Goal: Feedback & Contribution: Submit feedback/report problem

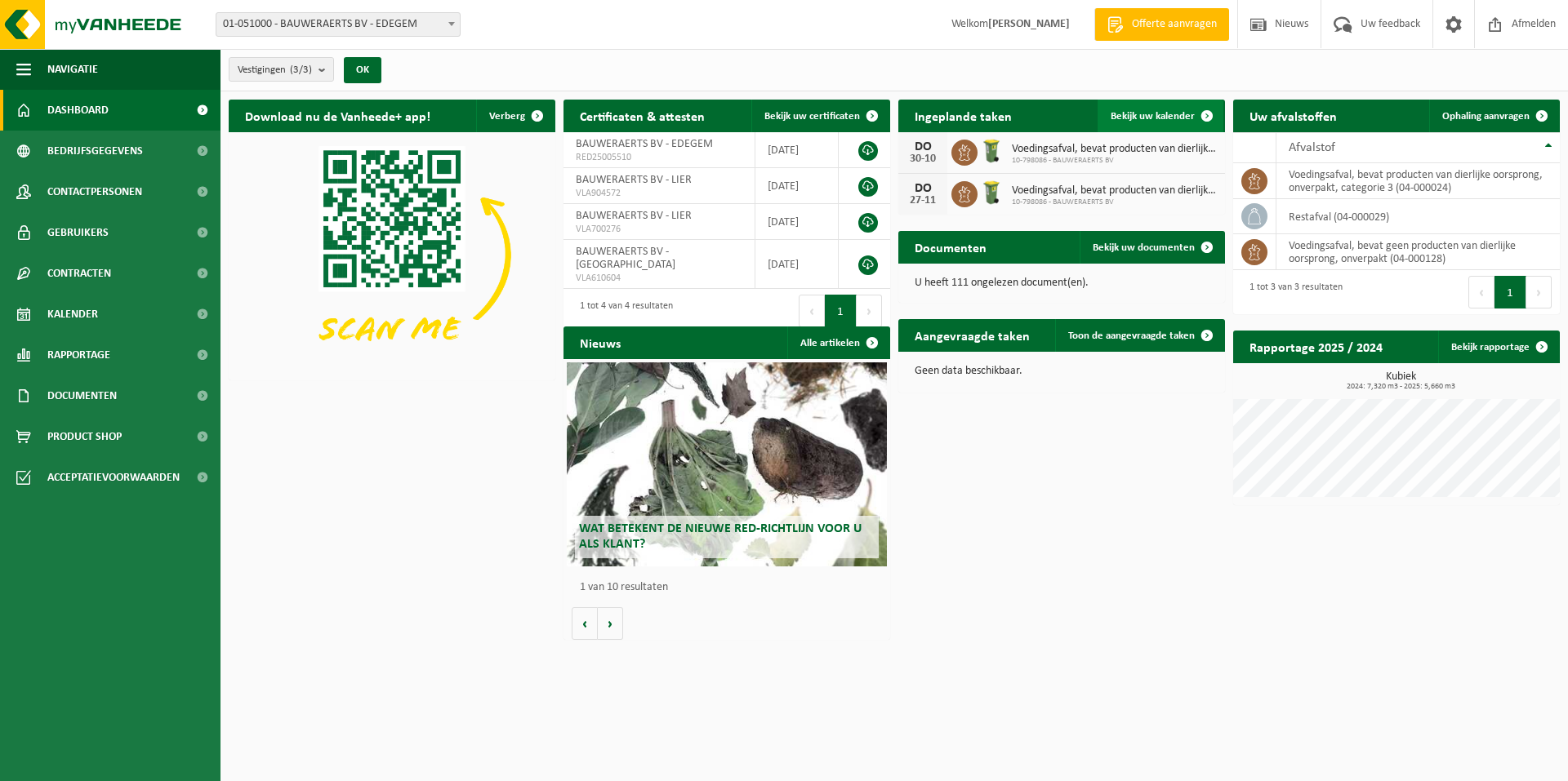
click at [1210, 117] on span at bounding box center [1206, 116] width 32 height 32
click at [1209, 117] on span at bounding box center [1206, 116] width 32 height 32
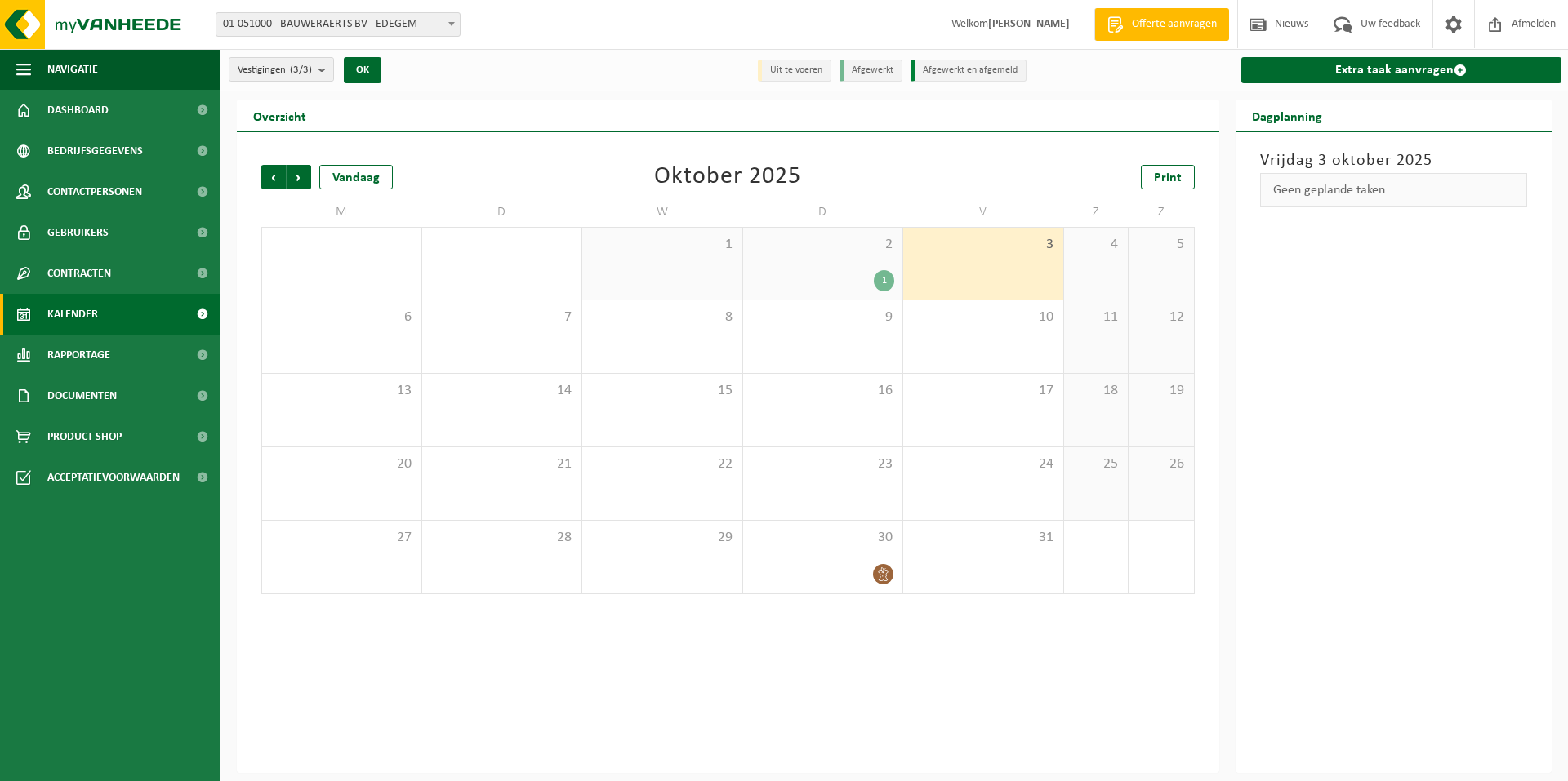
click at [887, 276] on div "1" at bounding box center [883, 280] width 20 height 21
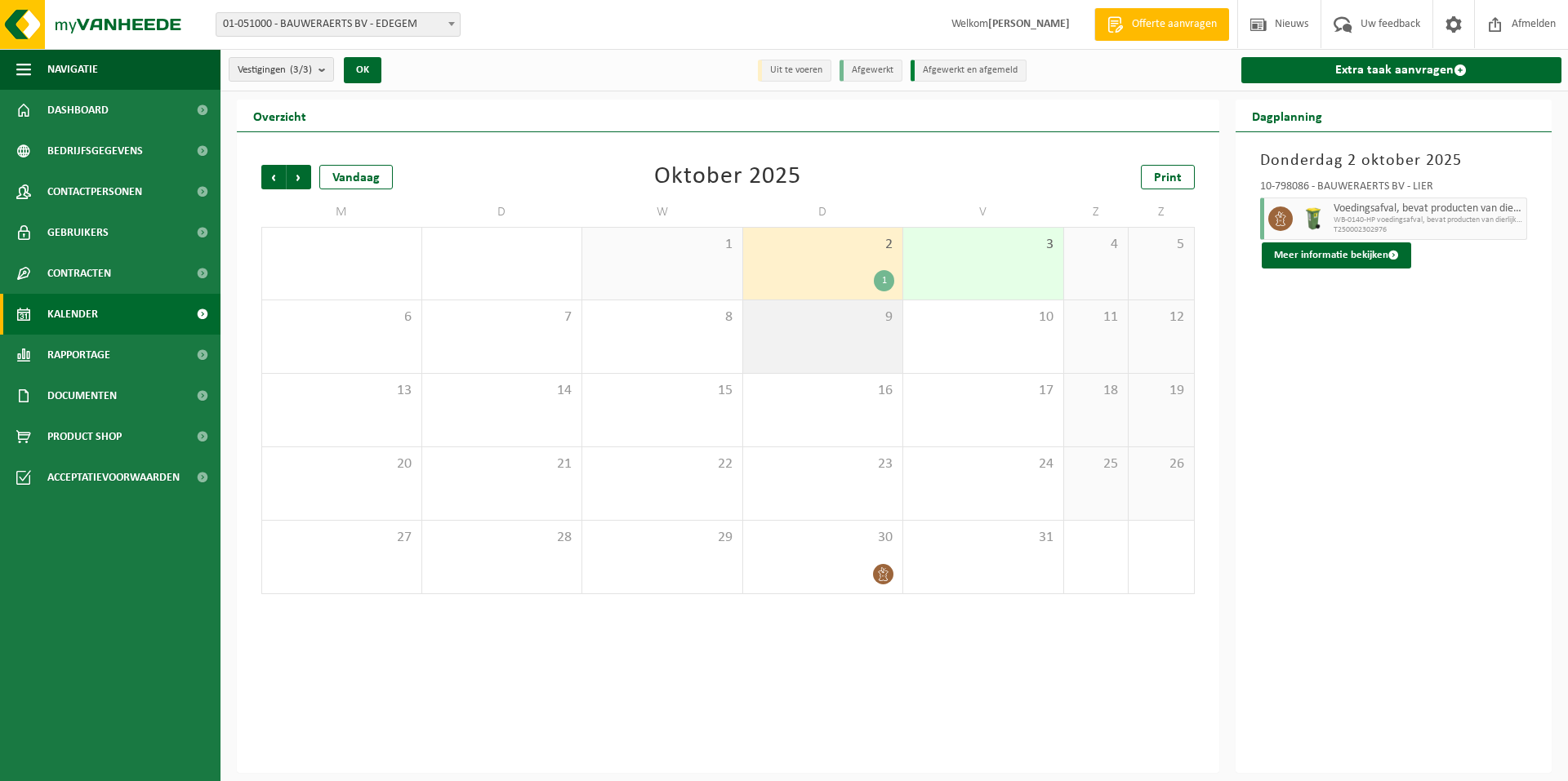
click at [813, 333] on div "9" at bounding box center [823, 337] width 160 height 73
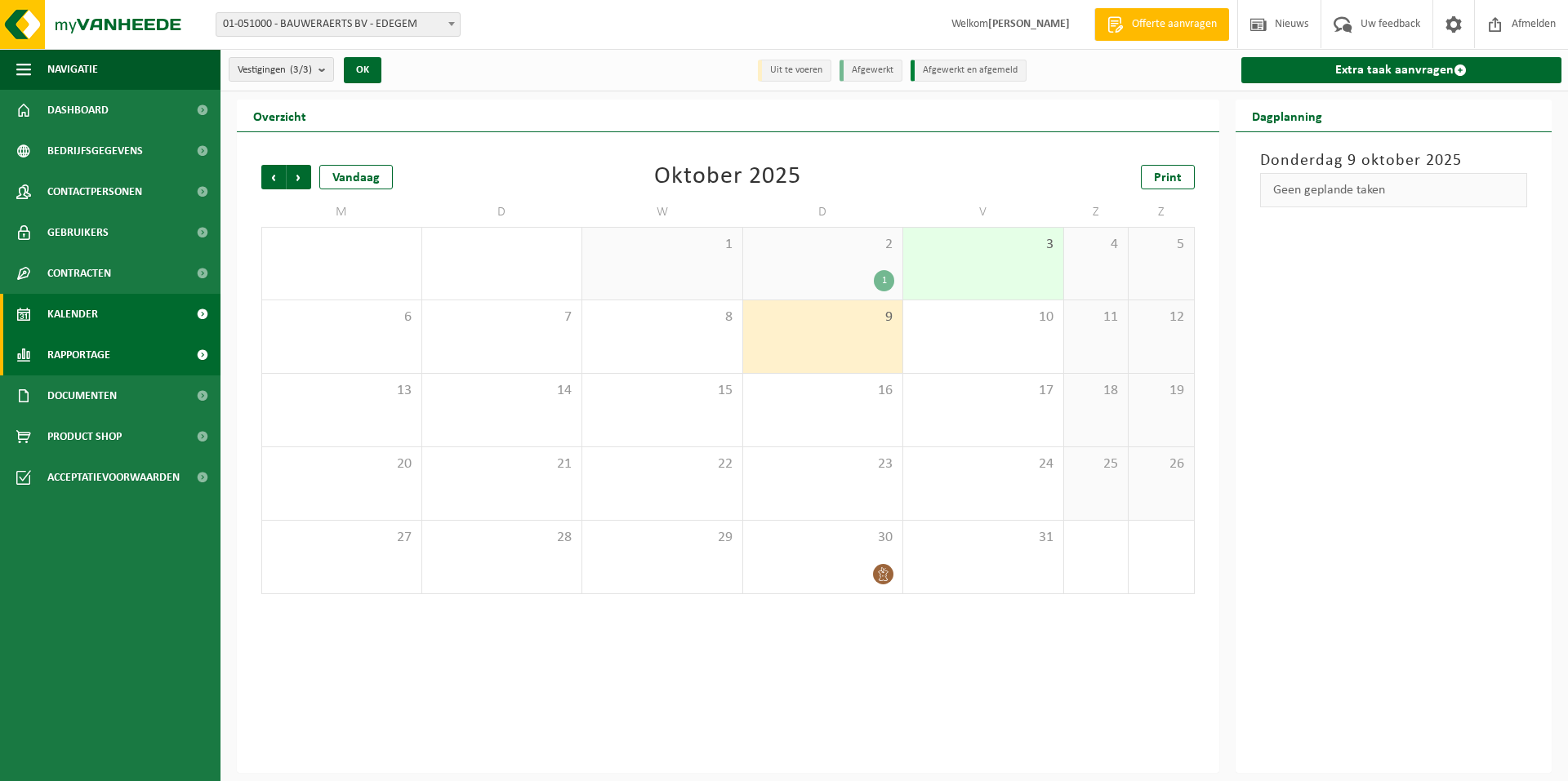
click at [97, 364] on span "Rapportage" at bounding box center [79, 355] width 63 height 41
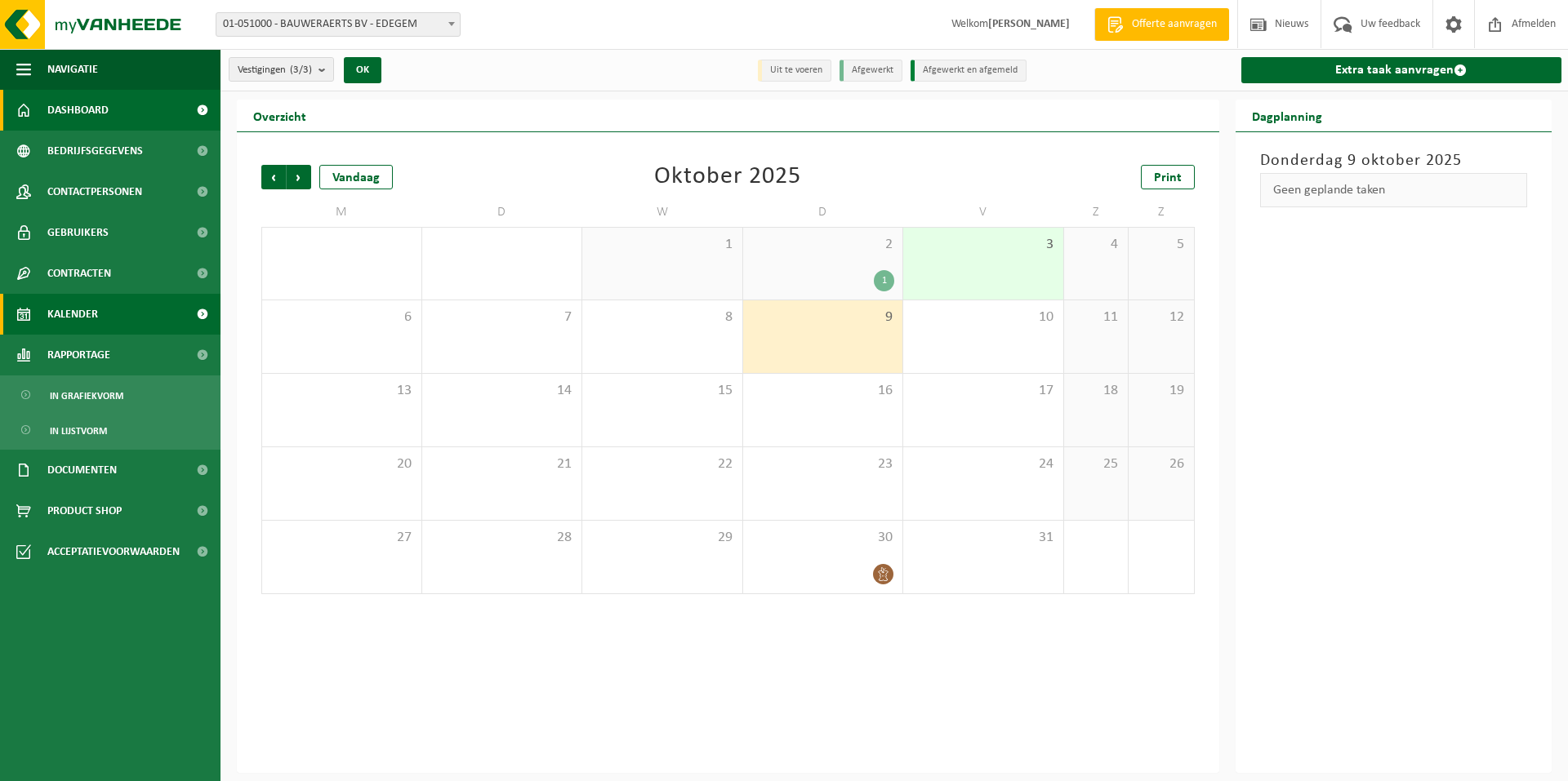
click at [113, 117] on link "Dashboard" at bounding box center [110, 110] width 221 height 41
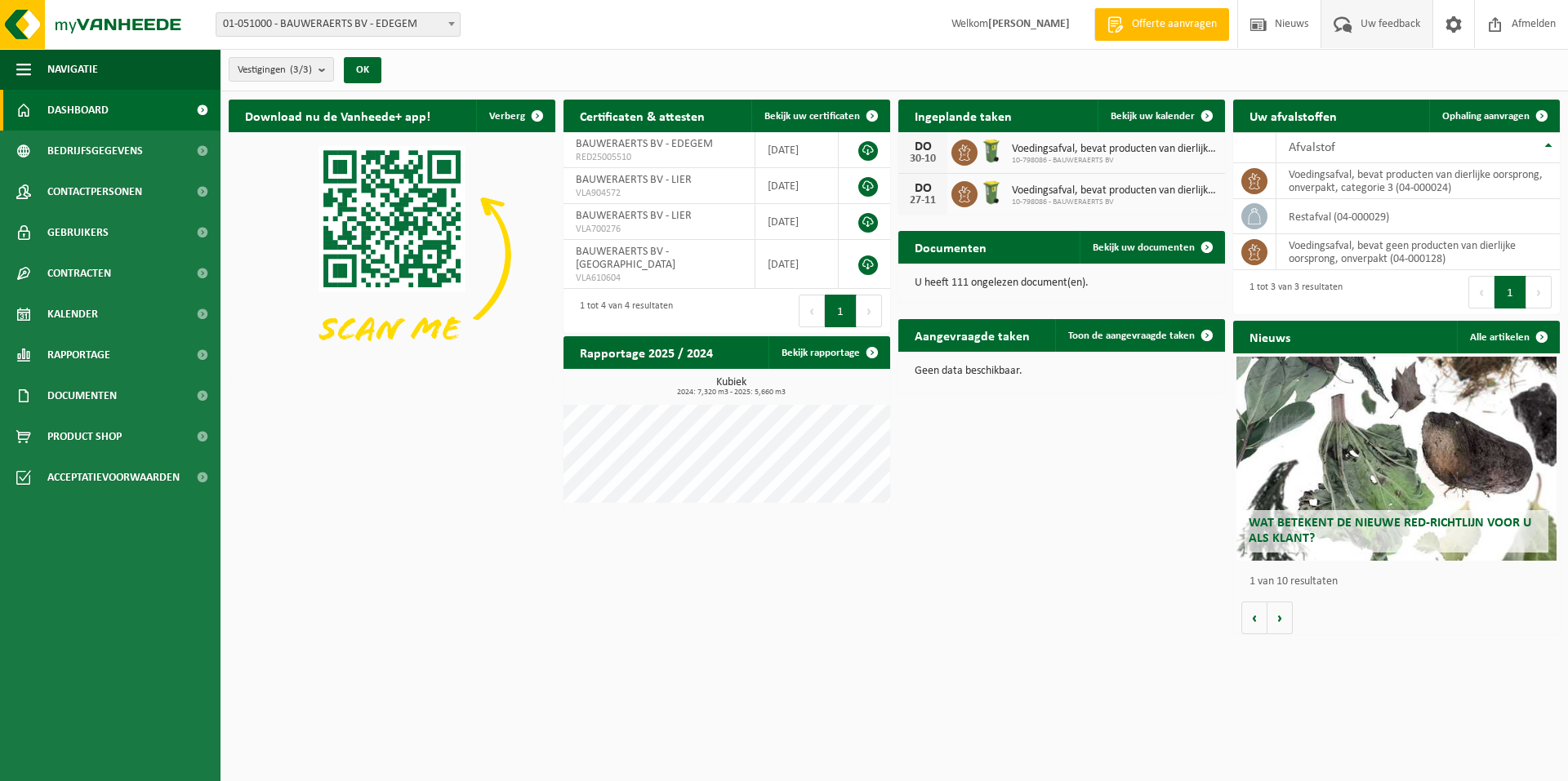
click at [1342, 30] on span at bounding box center [1343, 24] width 27 height 48
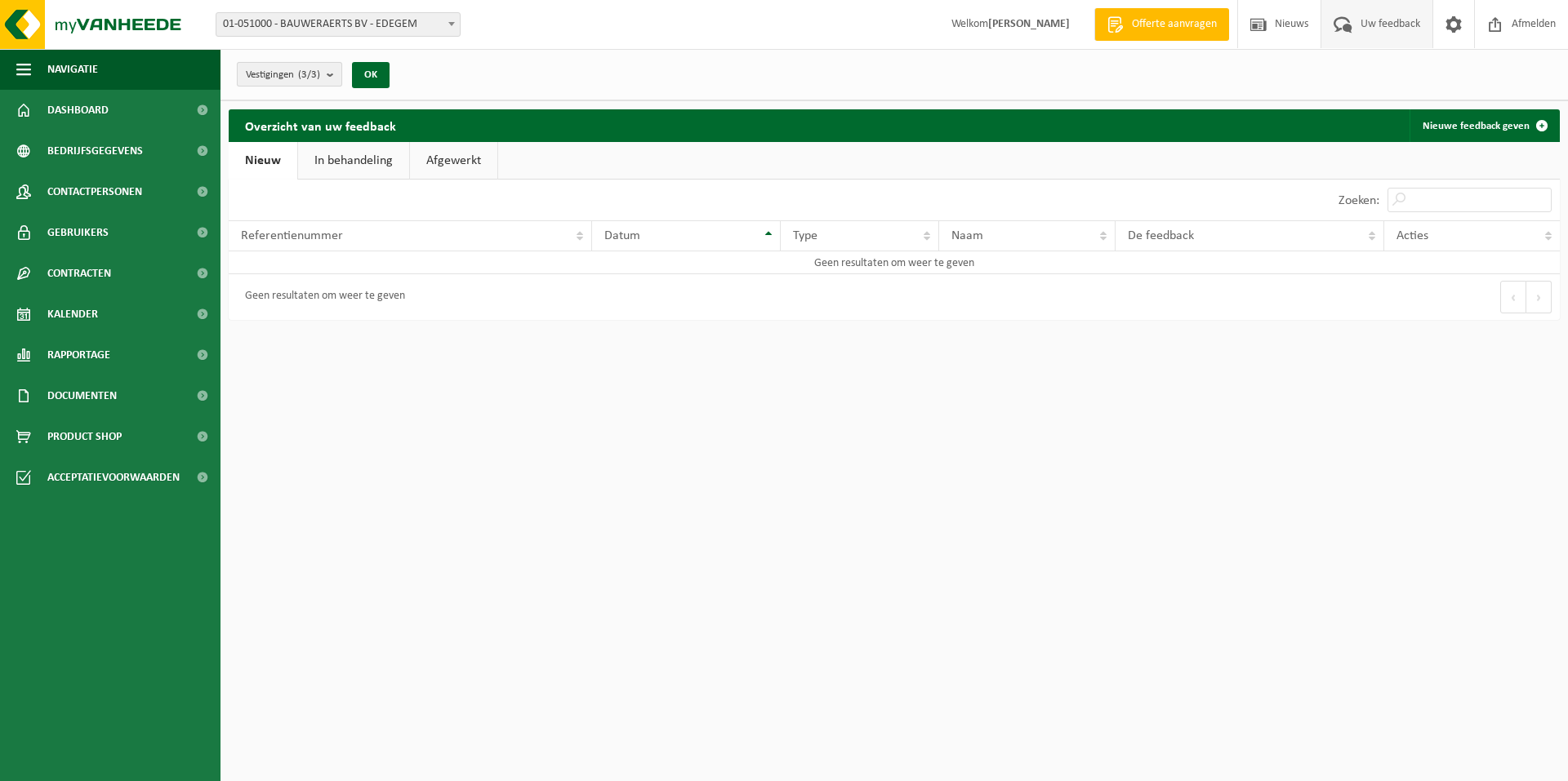
click at [331, 72] on b "submit" at bounding box center [334, 75] width 15 height 23
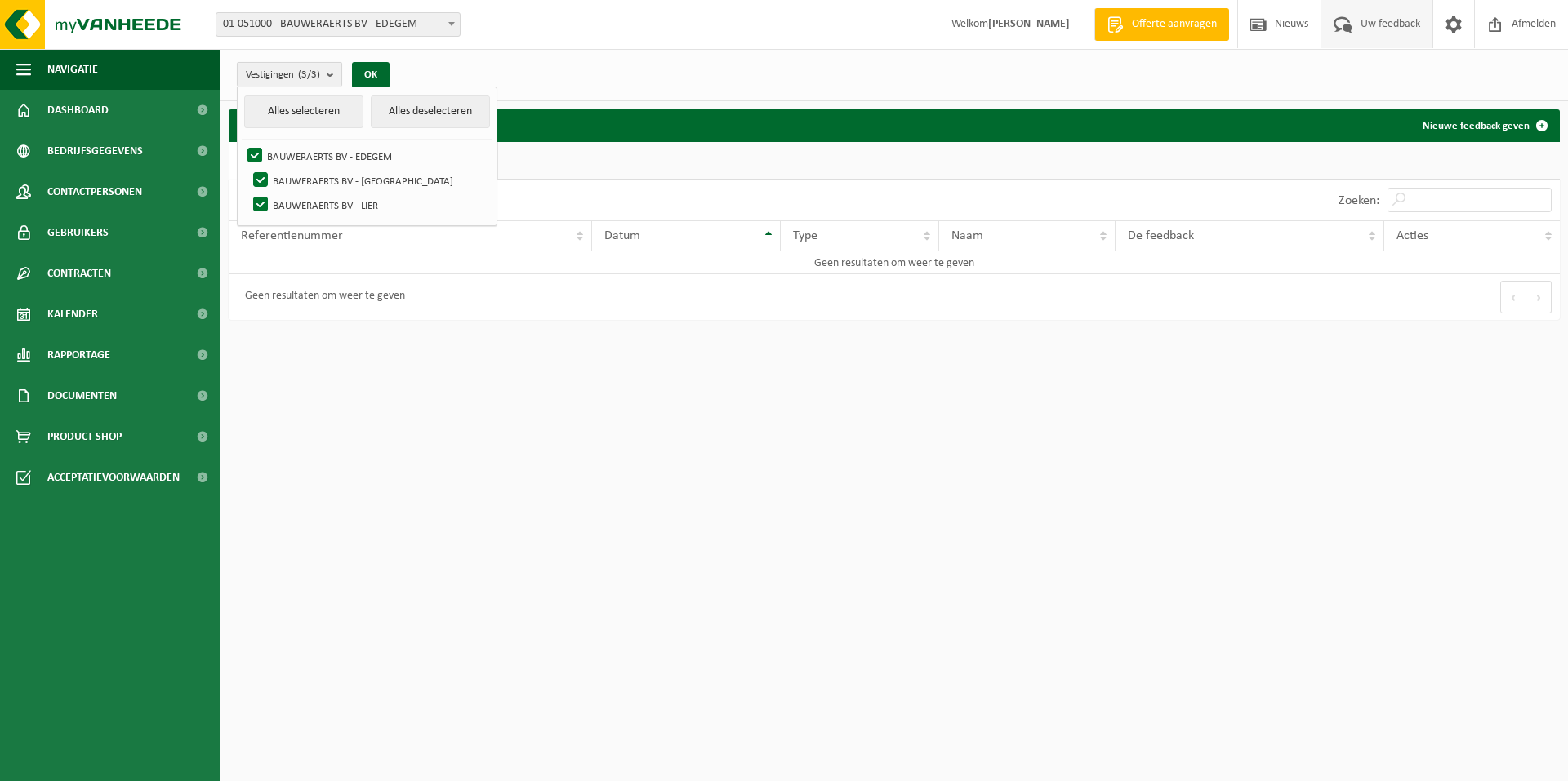
click at [331, 72] on b "submit" at bounding box center [334, 75] width 15 height 24
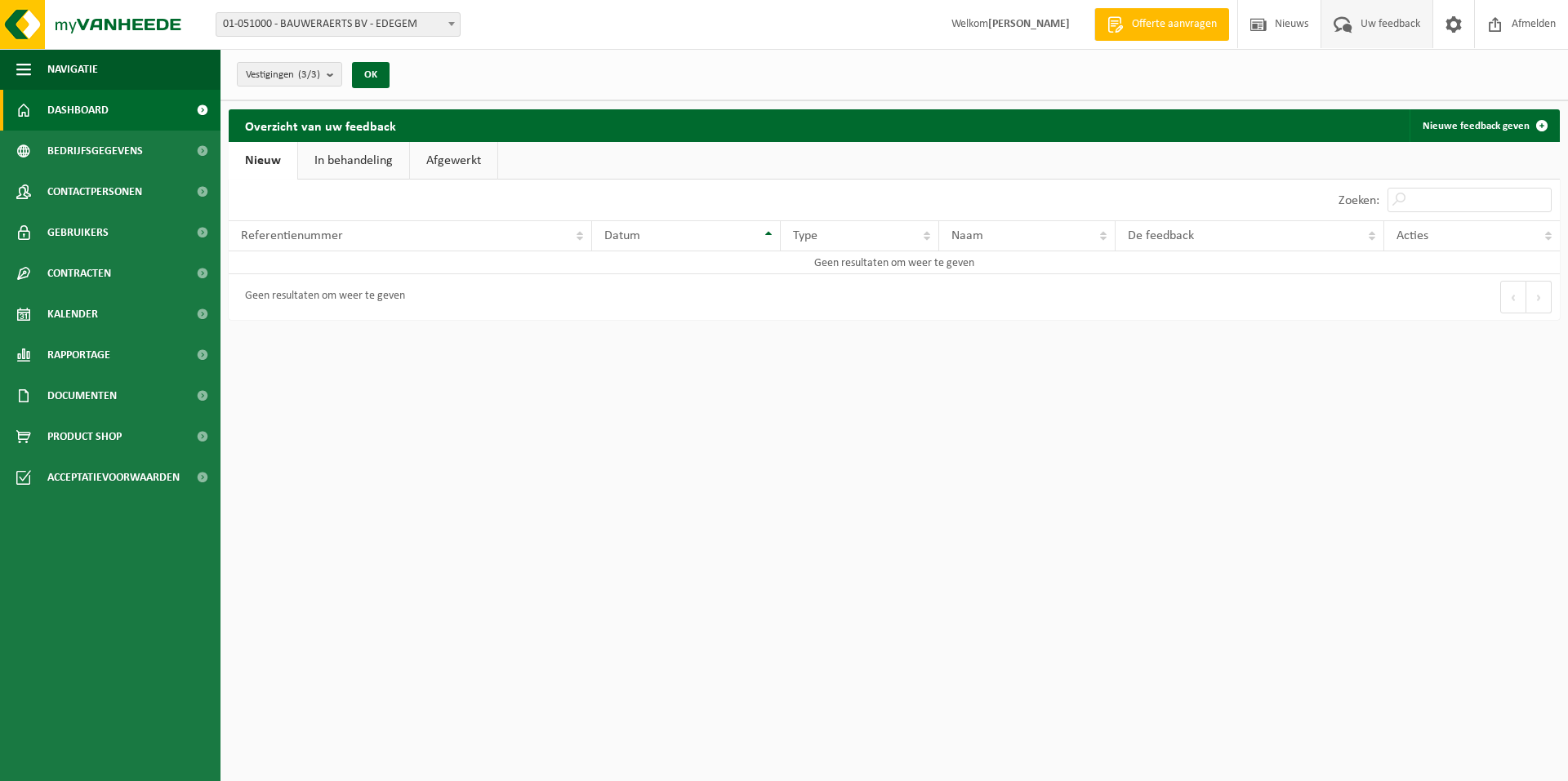
click at [82, 110] on span "Dashboard" at bounding box center [78, 110] width 61 height 41
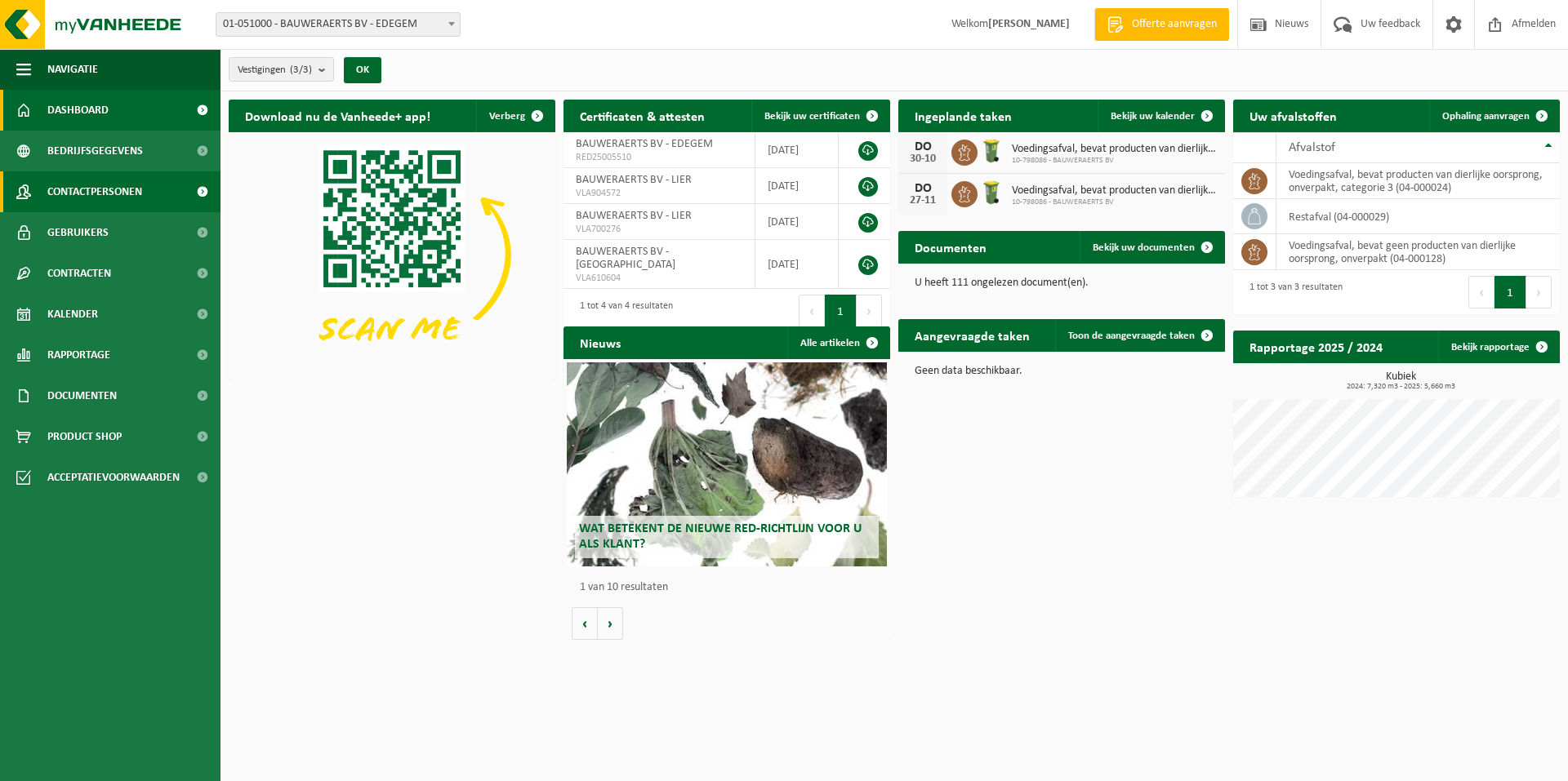
click at [82, 186] on span "Contactpersonen" at bounding box center [95, 192] width 95 height 41
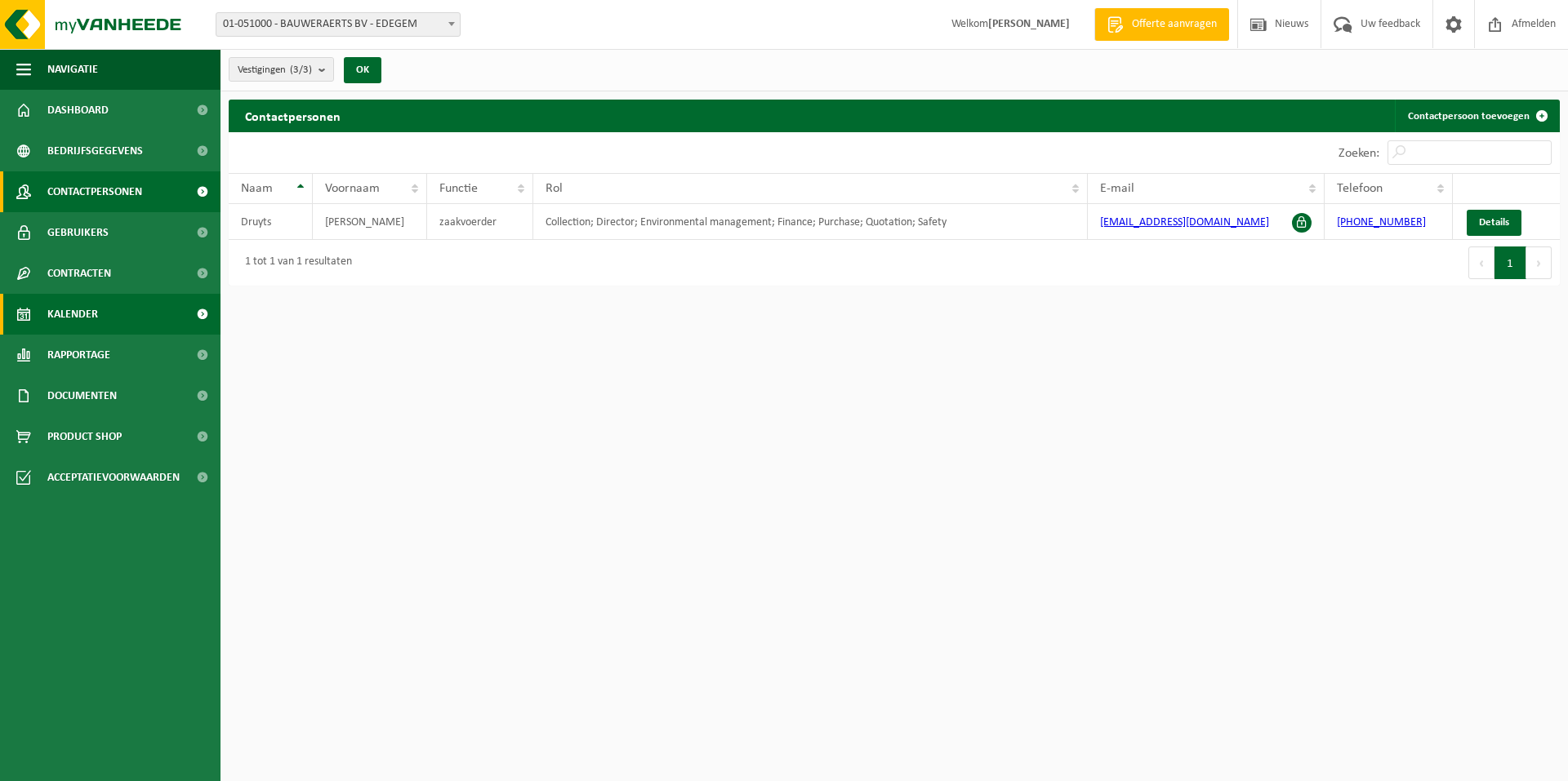
click at [73, 316] on span "Kalender" at bounding box center [73, 314] width 51 height 41
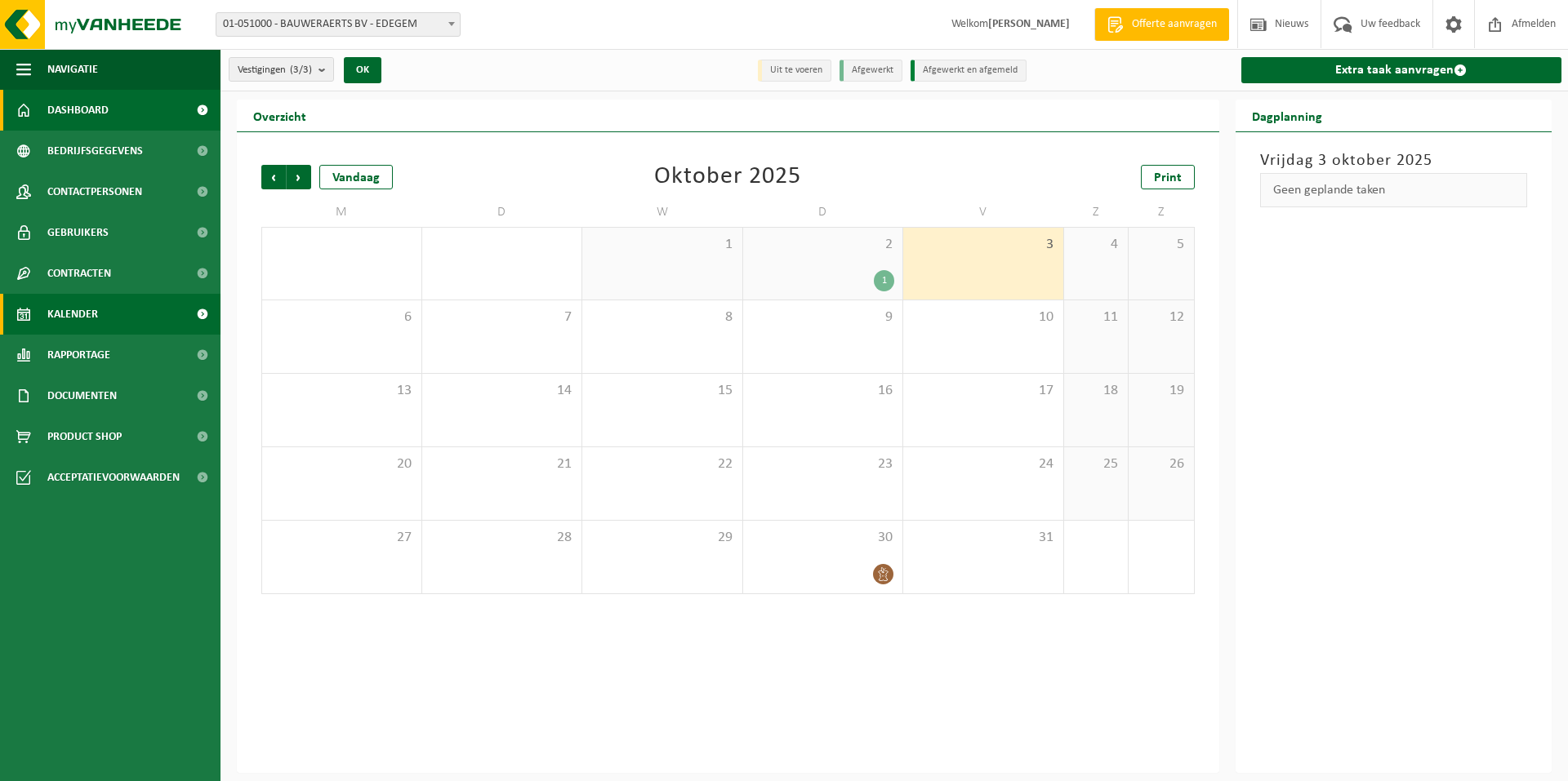
click at [103, 102] on span "Dashboard" at bounding box center [78, 110] width 61 height 41
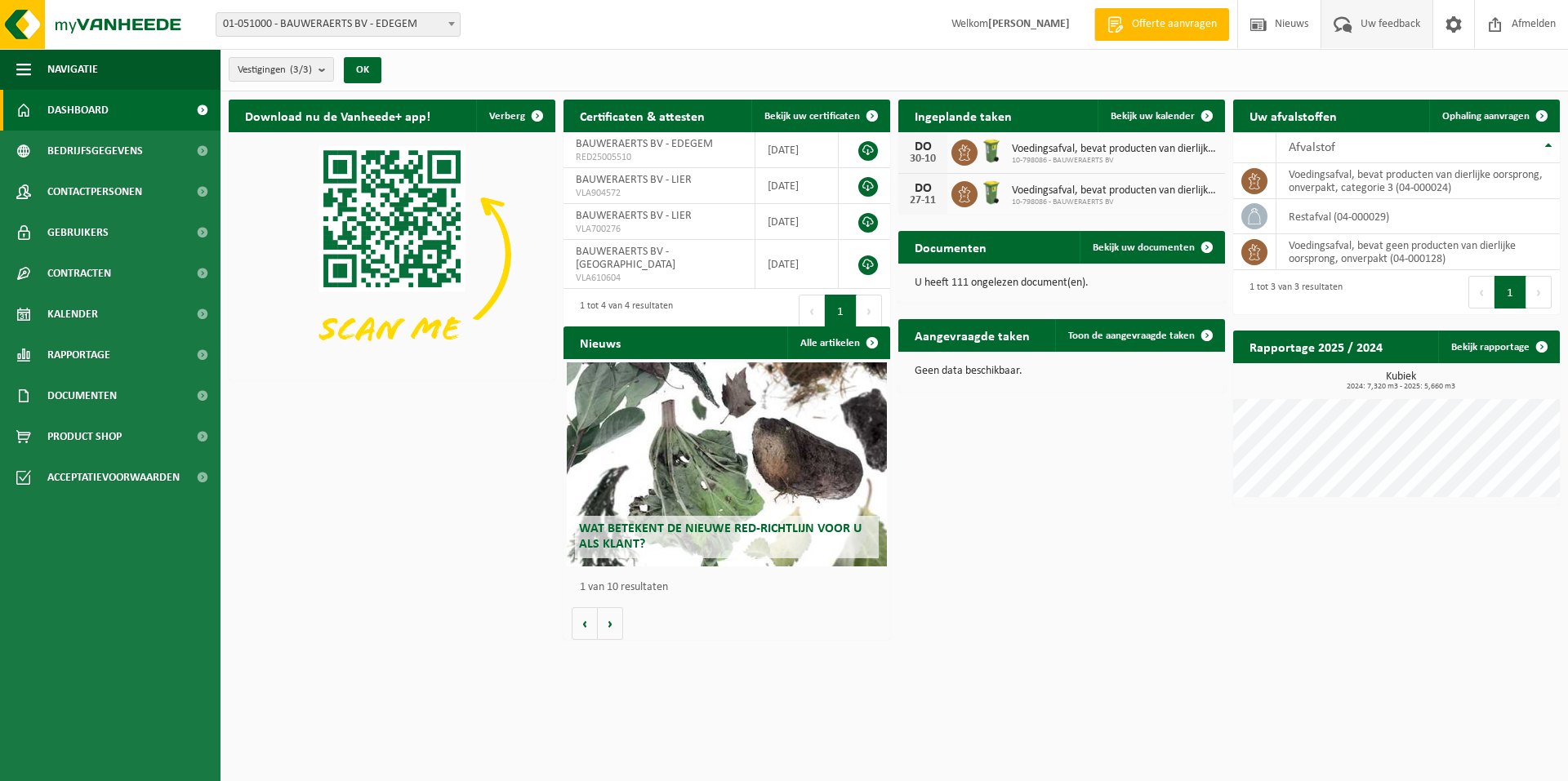
click at [1396, 25] on span "Uw feedback" at bounding box center [1389, 24] width 67 height 48
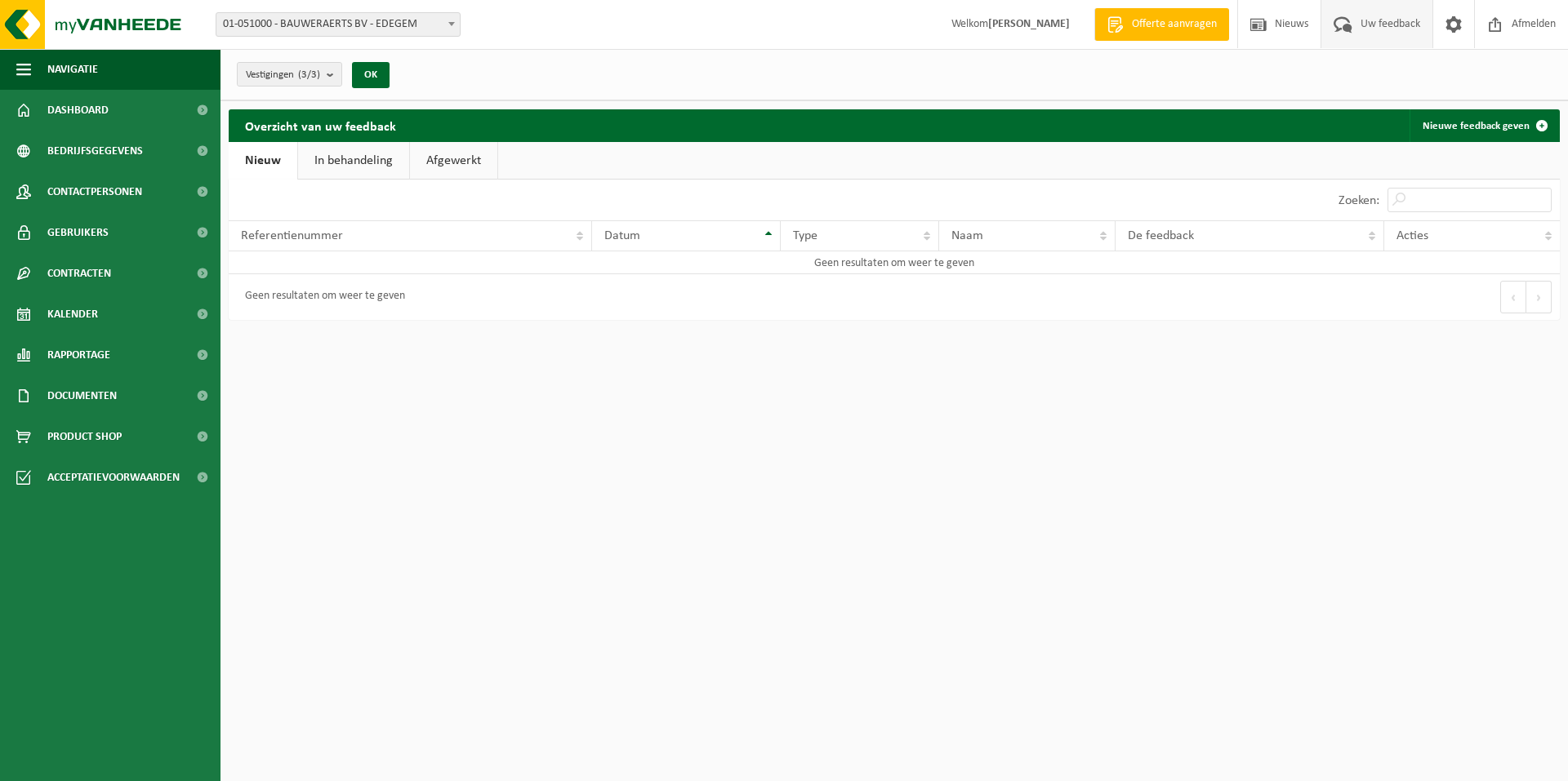
click at [351, 172] on link "In behandeling" at bounding box center [353, 160] width 111 height 38
click at [428, 167] on link "Afgewerkt" at bounding box center [456, 160] width 88 height 38
click at [63, 158] on span "Bedrijfsgegevens" at bounding box center [95, 151] width 96 height 41
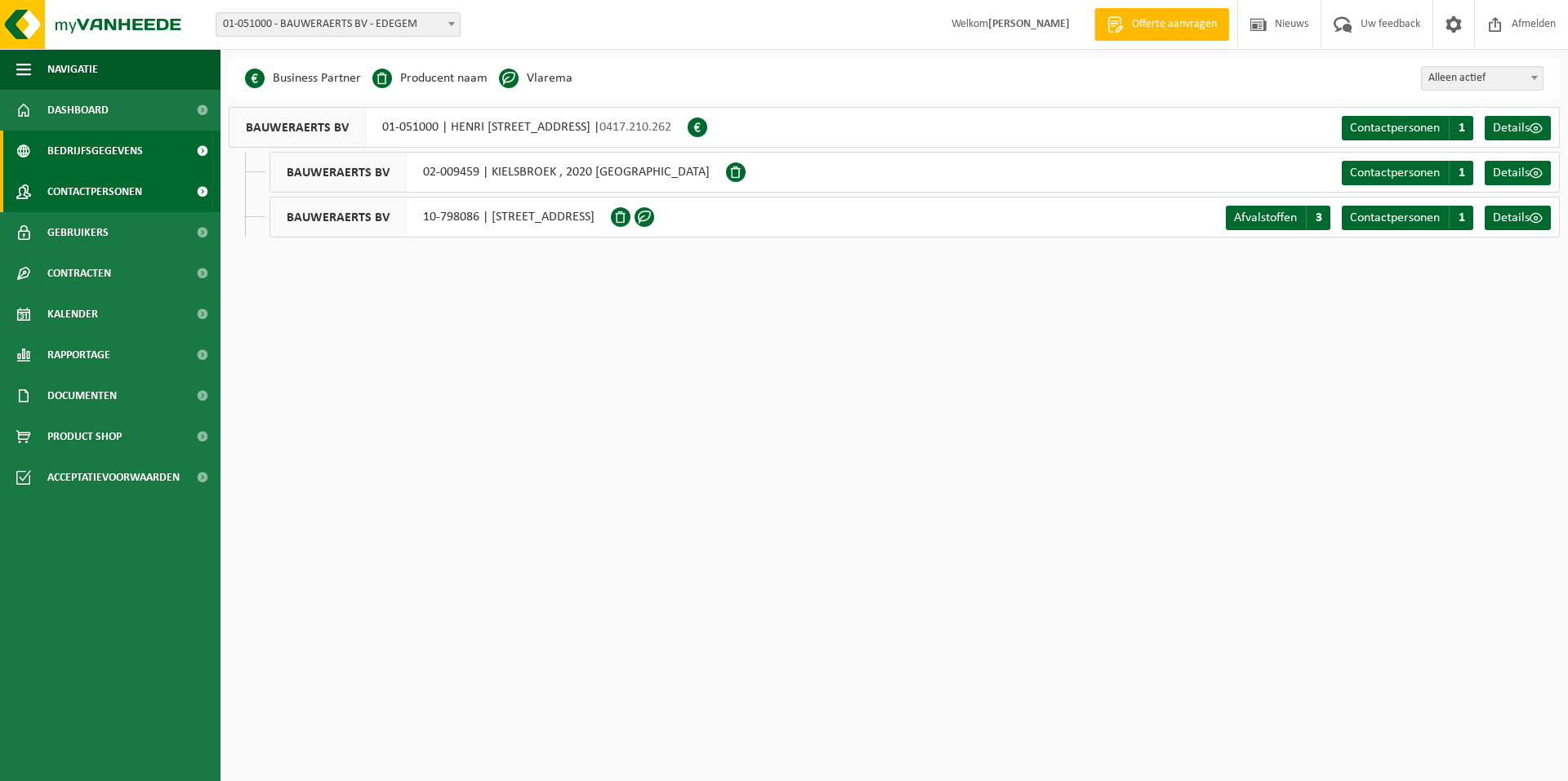
click at [84, 190] on span "Contactpersonen" at bounding box center [95, 192] width 95 height 41
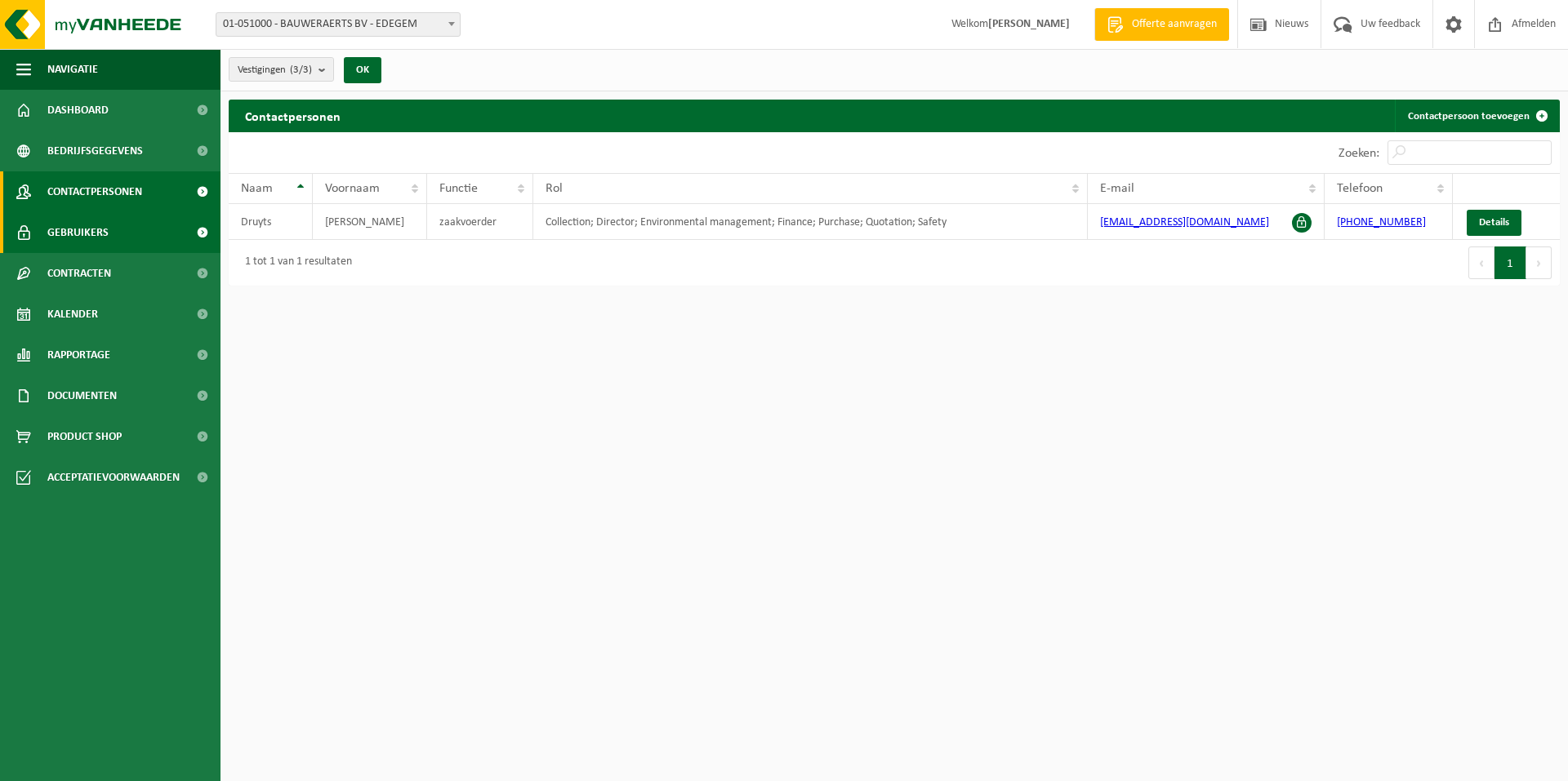
click at [77, 241] on span "Gebruikers" at bounding box center [78, 232] width 61 height 41
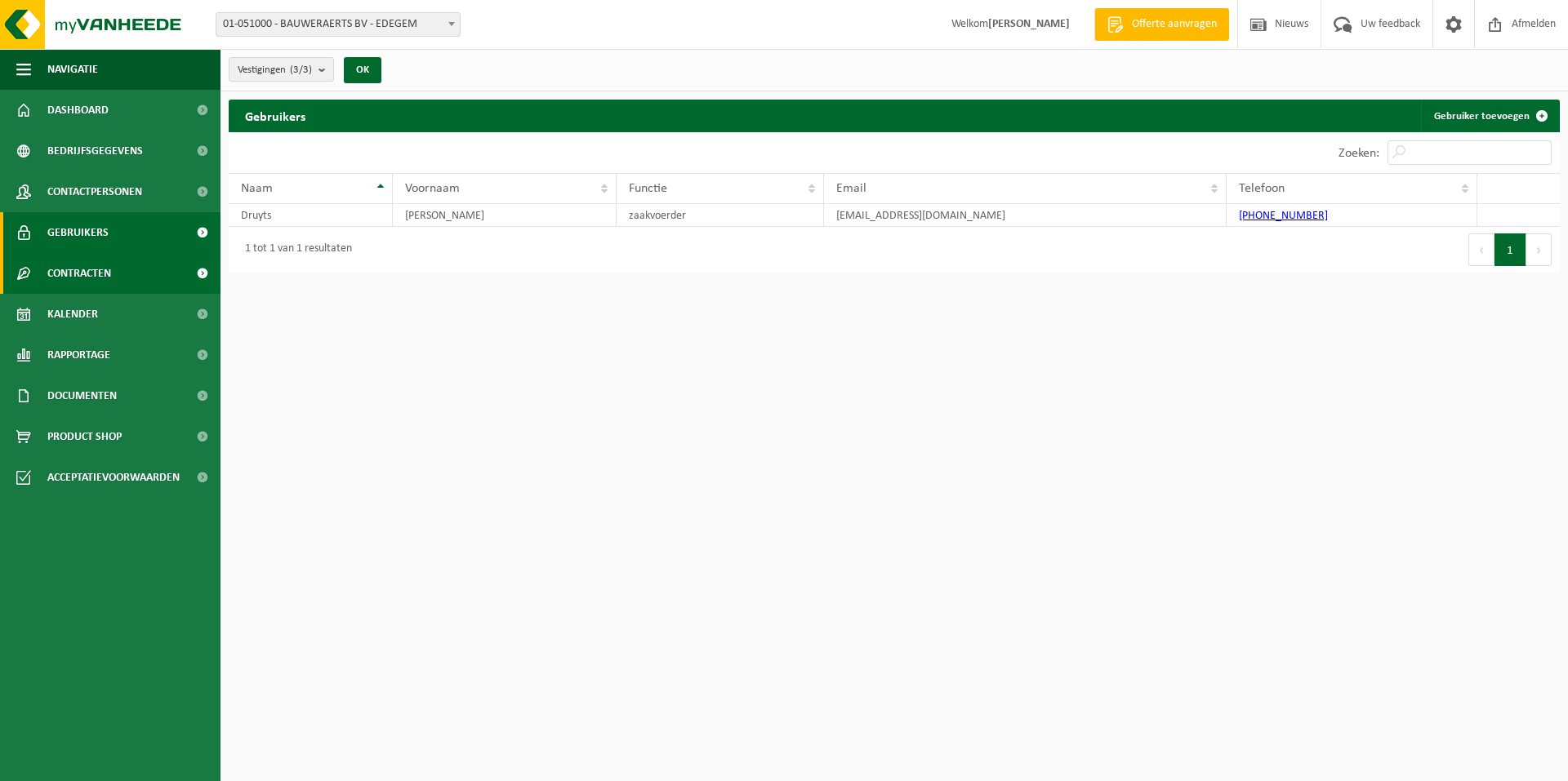
click at [74, 264] on span "Contracten" at bounding box center [79, 273] width 64 height 41
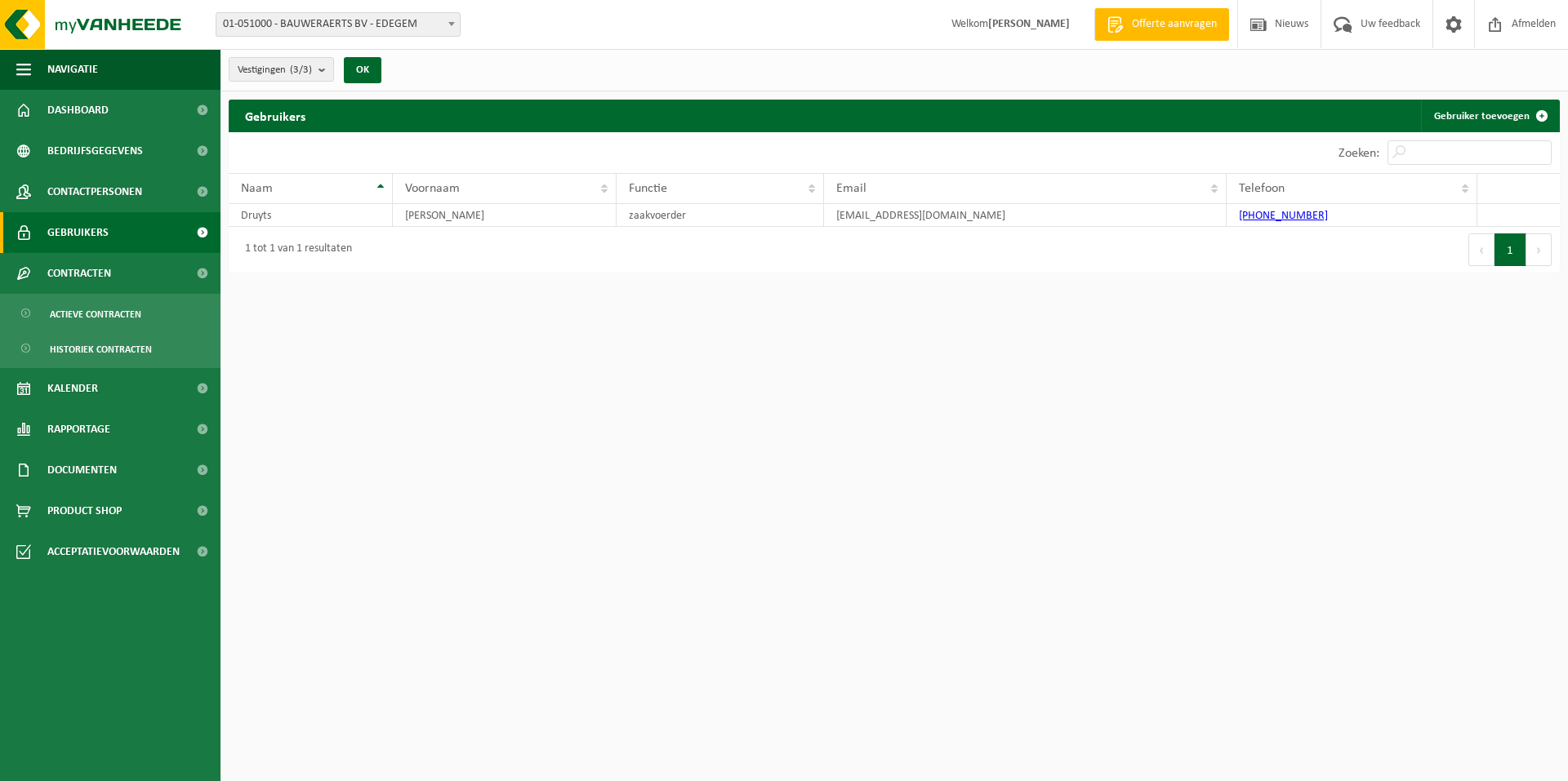
click at [450, 24] on b at bounding box center [451, 24] width 6 height 4
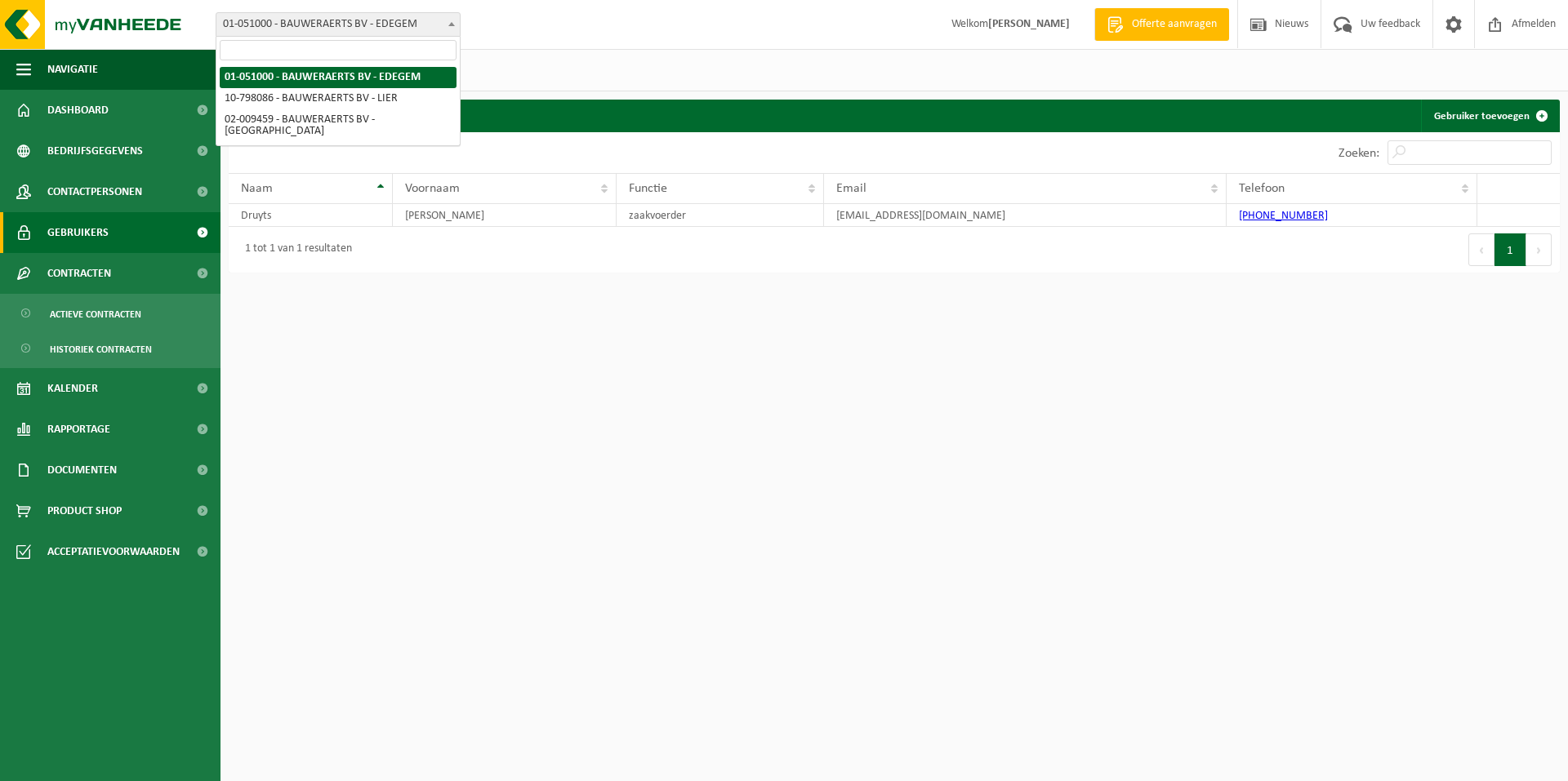
click at [551, 36] on div "Vestiging: 01-051000 - BAUWERAERTS BV - EDEGEM 10-798086 - BAUWERAERTS BV - LIE…" at bounding box center [784, 25] width 1568 height 50
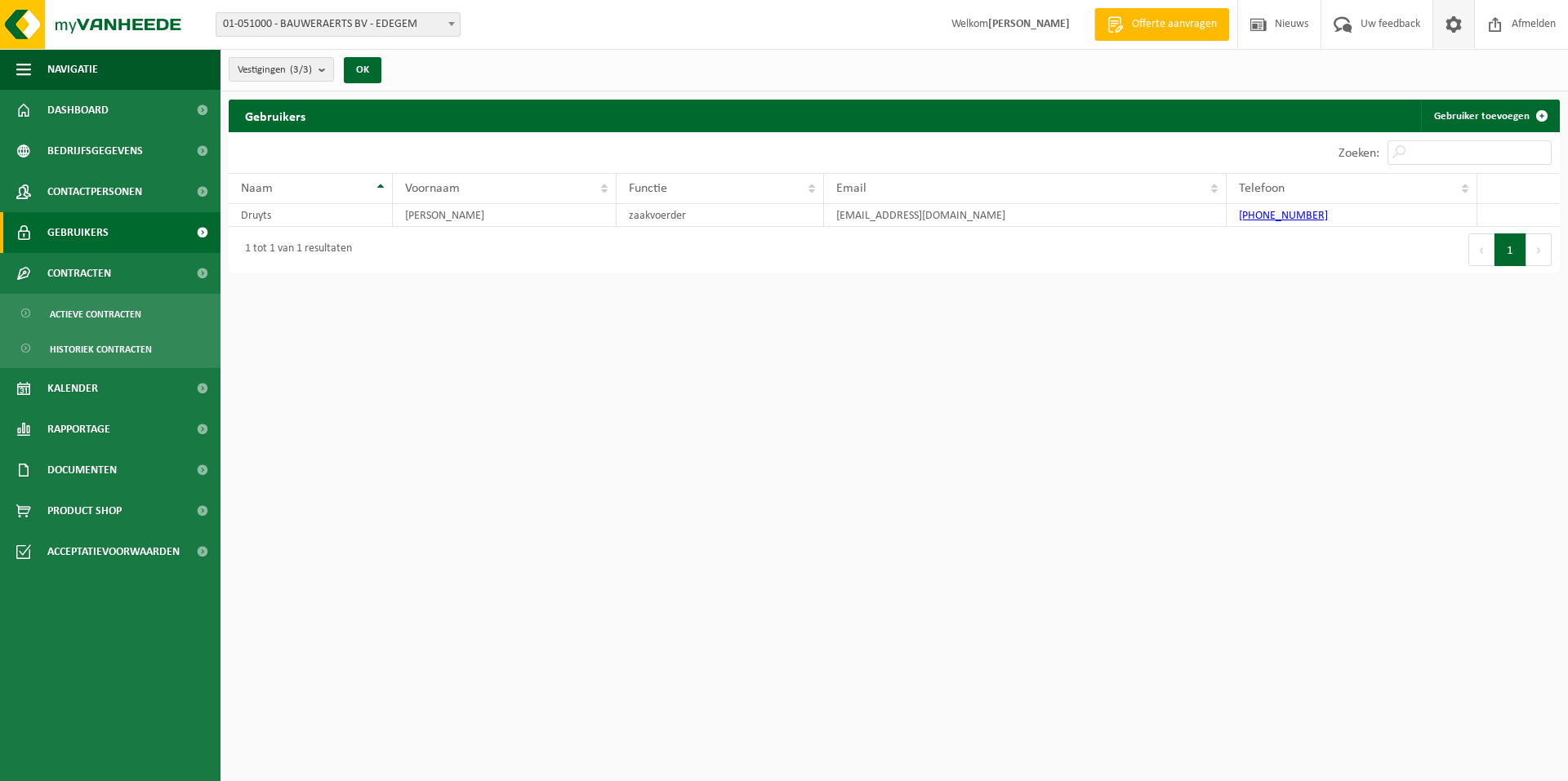
click at [1454, 18] on span at bounding box center [1453, 24] width 25 height 48
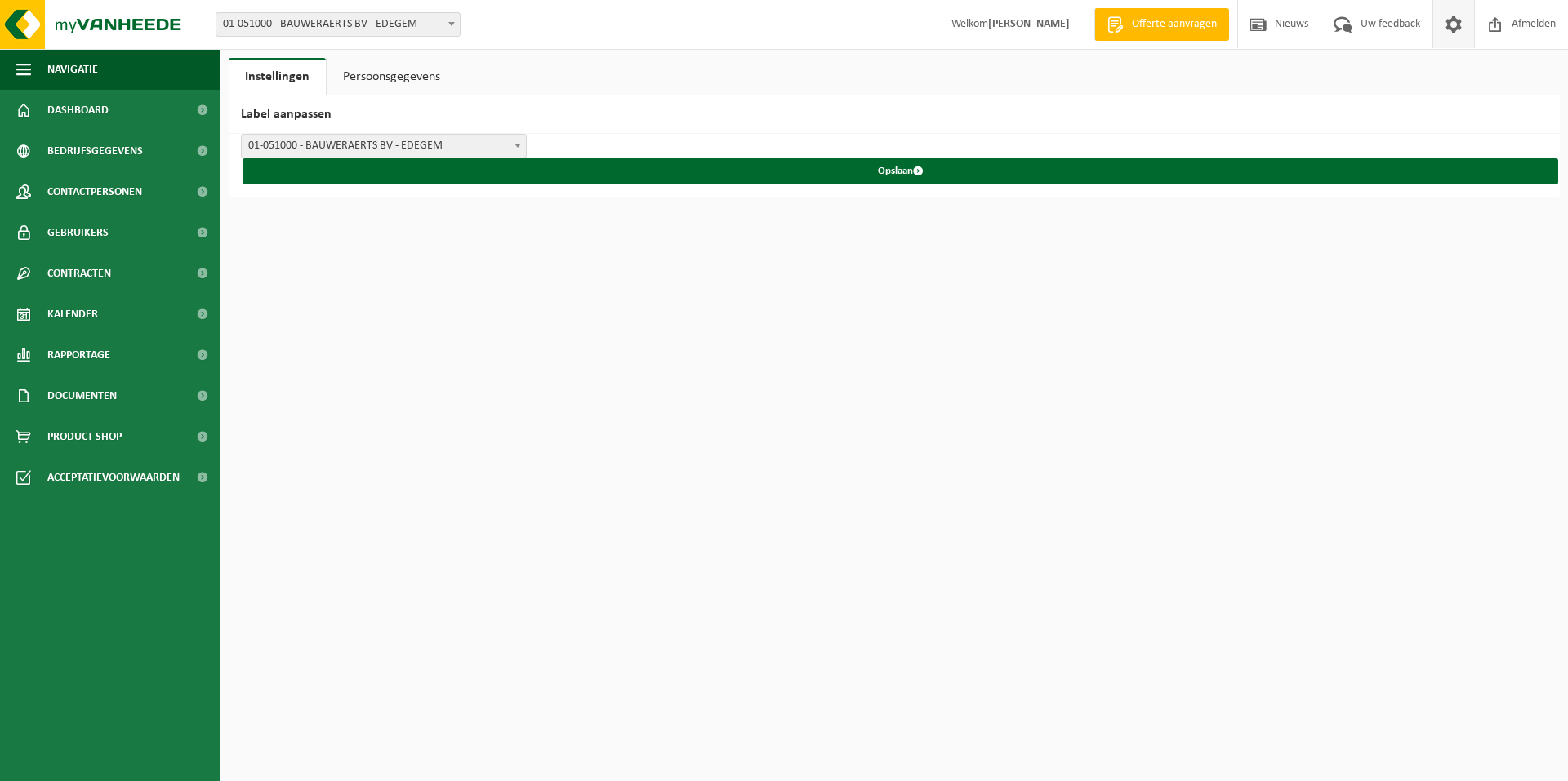
click at [413, 69] on link "Persoonsgegevens" at bounding box center [392, 76] width 130 height 38
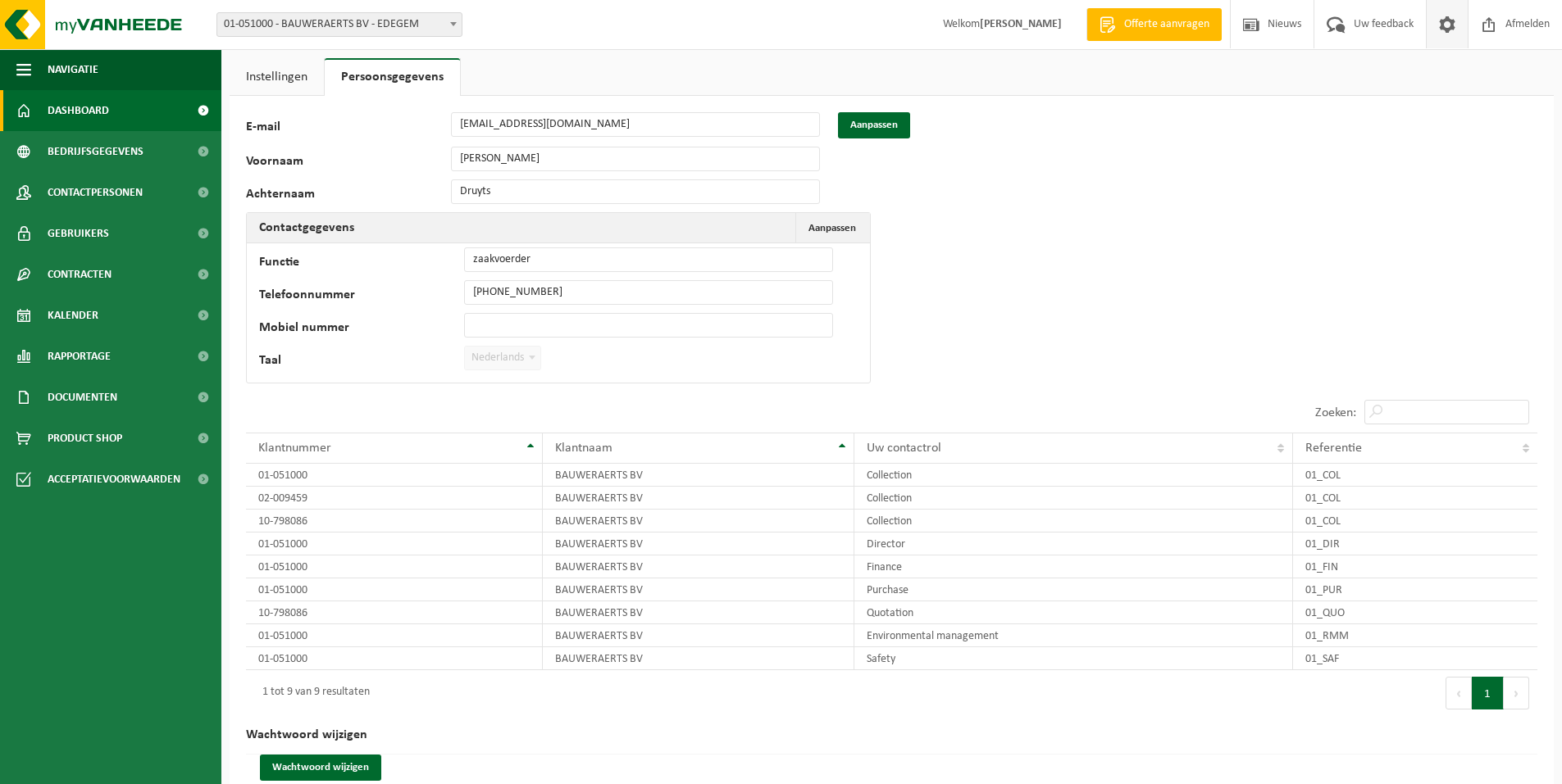
click at [64, 106] on span "Dashboard" at bounding box center [78, 110] width 62 height 41
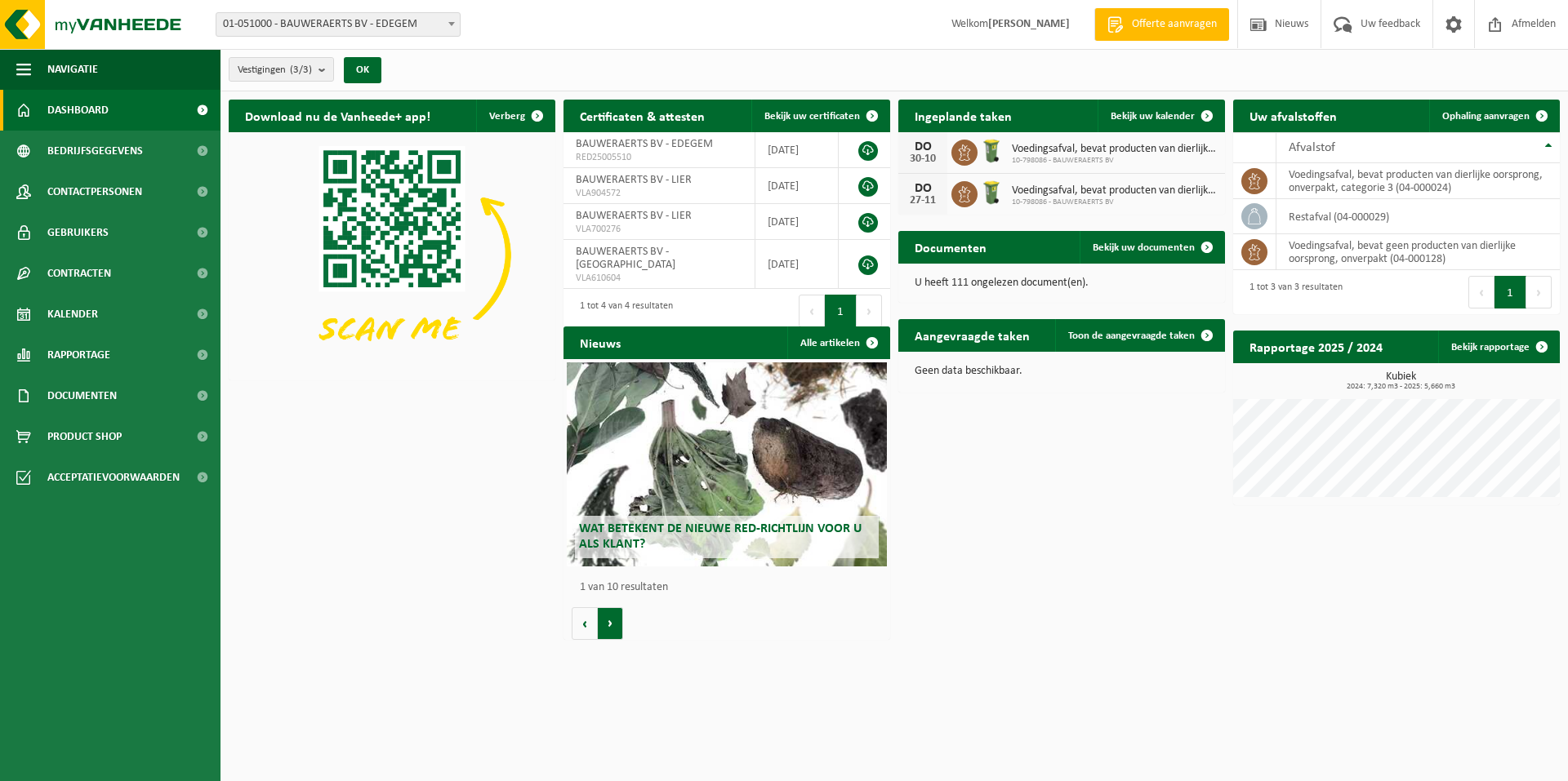
click at [607, 618] on button "Volgende" at bounding box center [610, 623] width 25 height 32
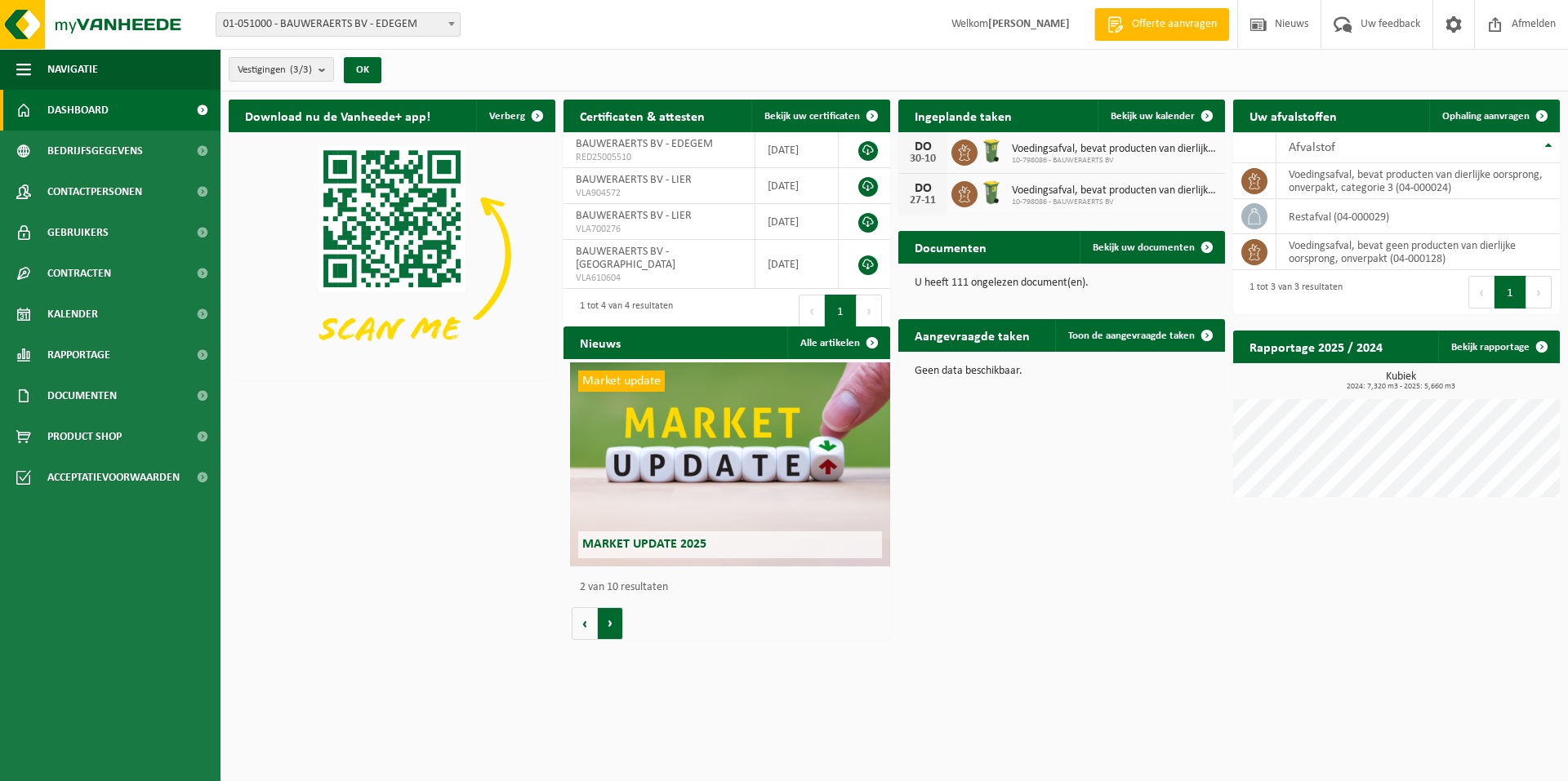
scroll to position [0, 327]
click at [607, 618] on button "Volgende" at bounding box center [610, 623] width 25 height 32
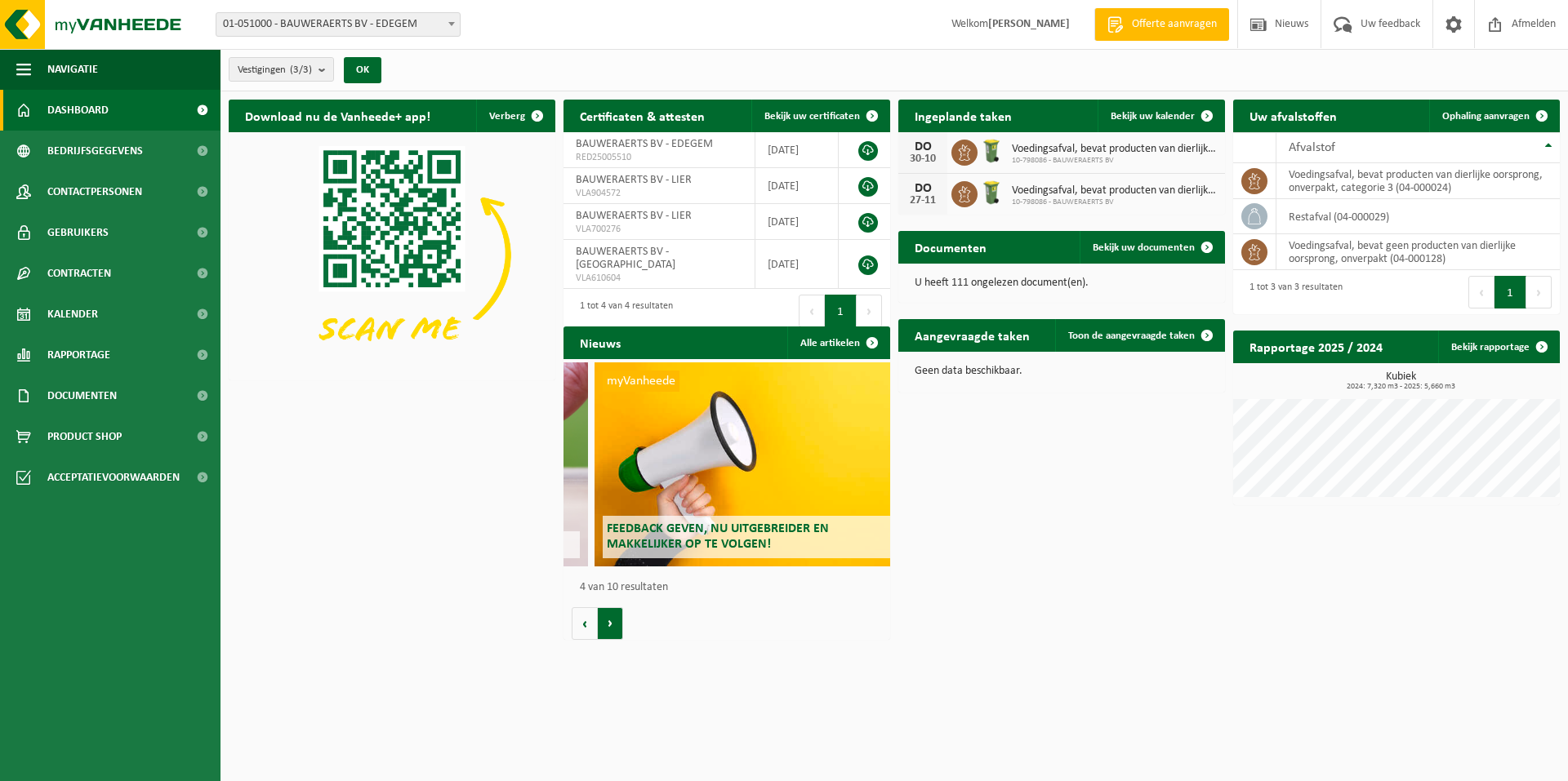
click at [607, 618] on button "Volgende" at bounding box center [610, 623] width 25 height 32
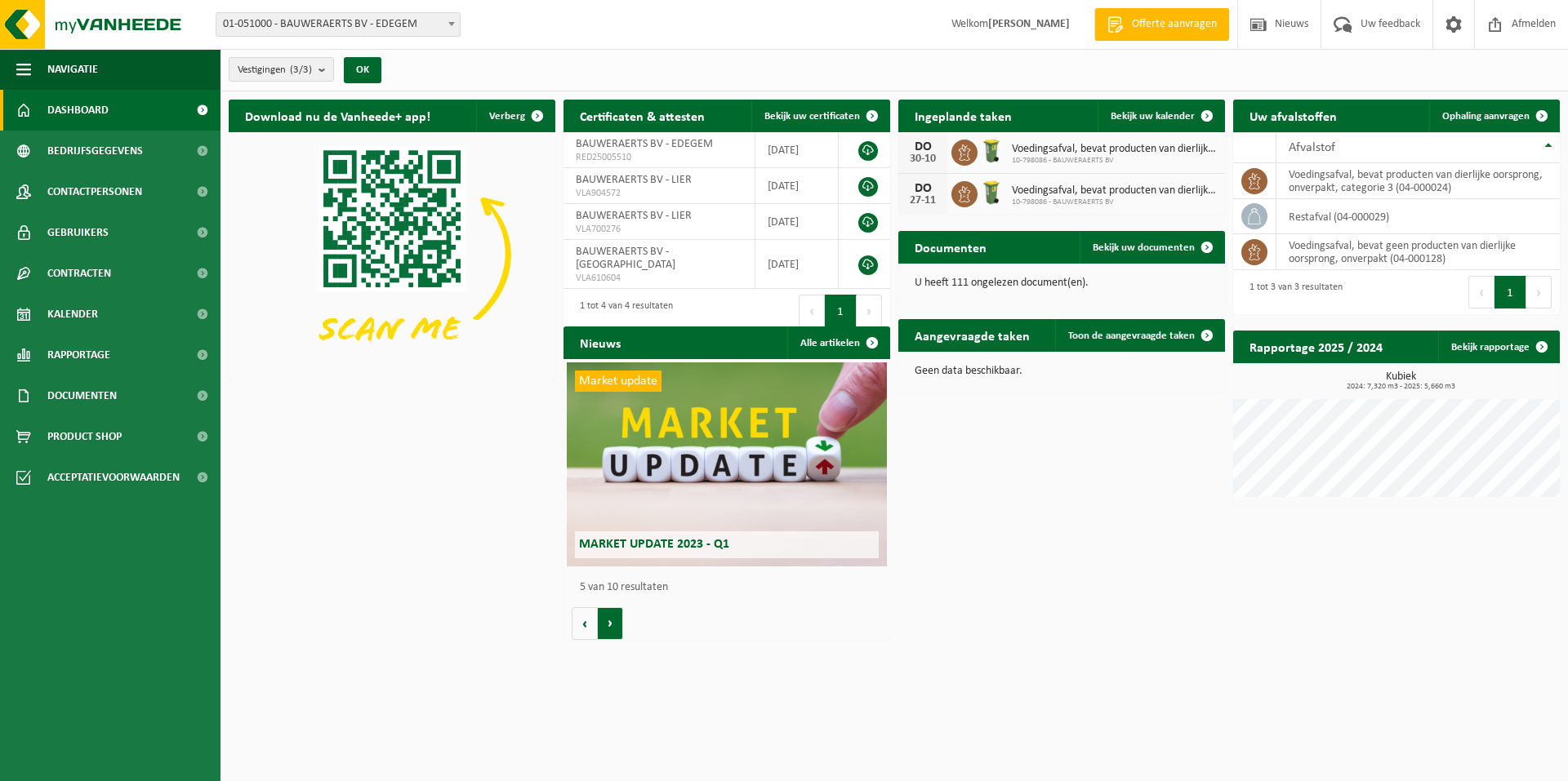
scroll to position [0, 1306]
click at [565, 627] on div "Wat betekent de nieuwe RED-richtlijn voor u als klant? Market update Market upd…" at bounding box center [727, 500] width 327 height 280
click at [579, 626] on button "Vorige" at bounding box center [585, 623] width 26 height 32
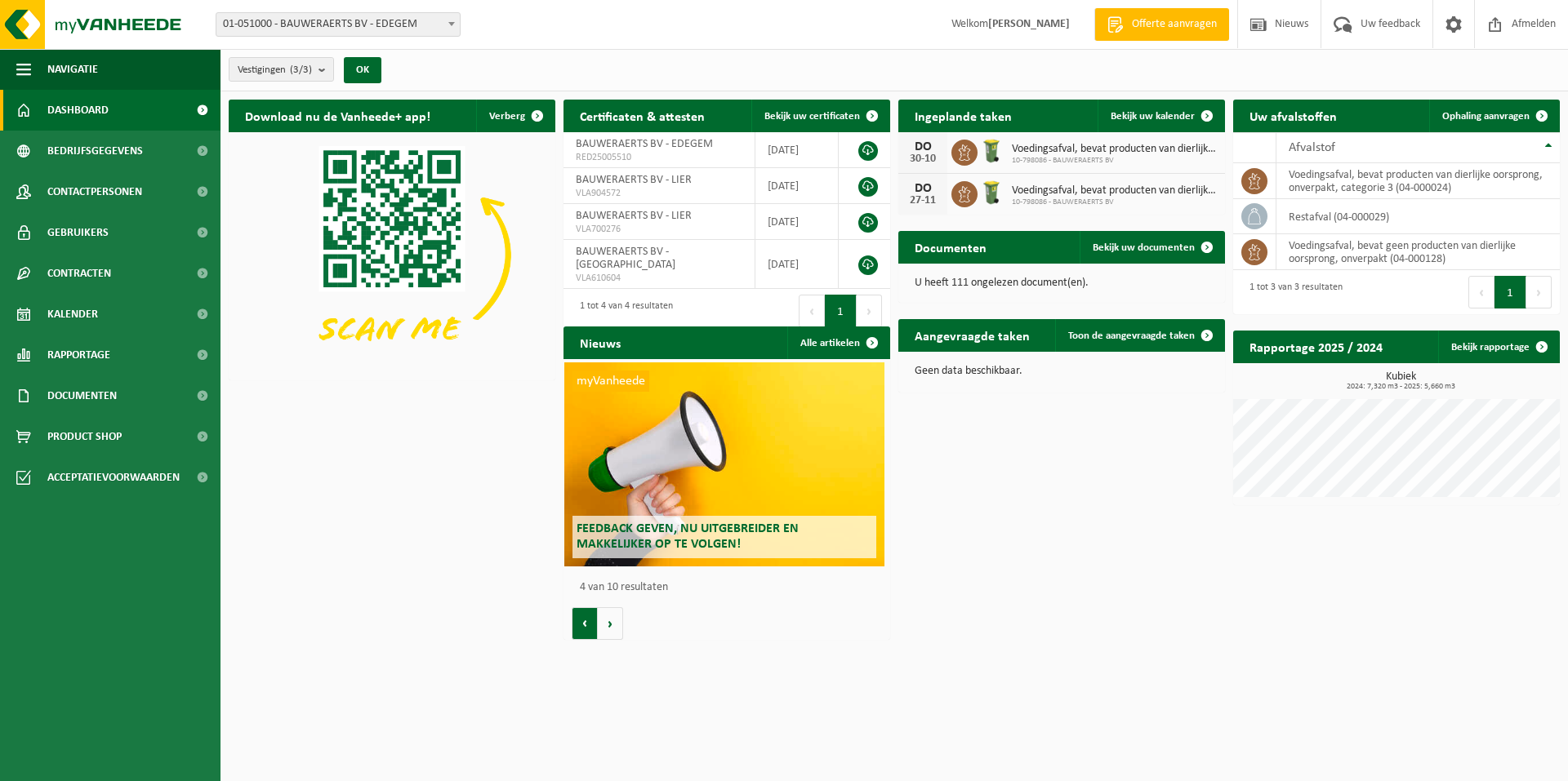
scroll to position [0, 980]
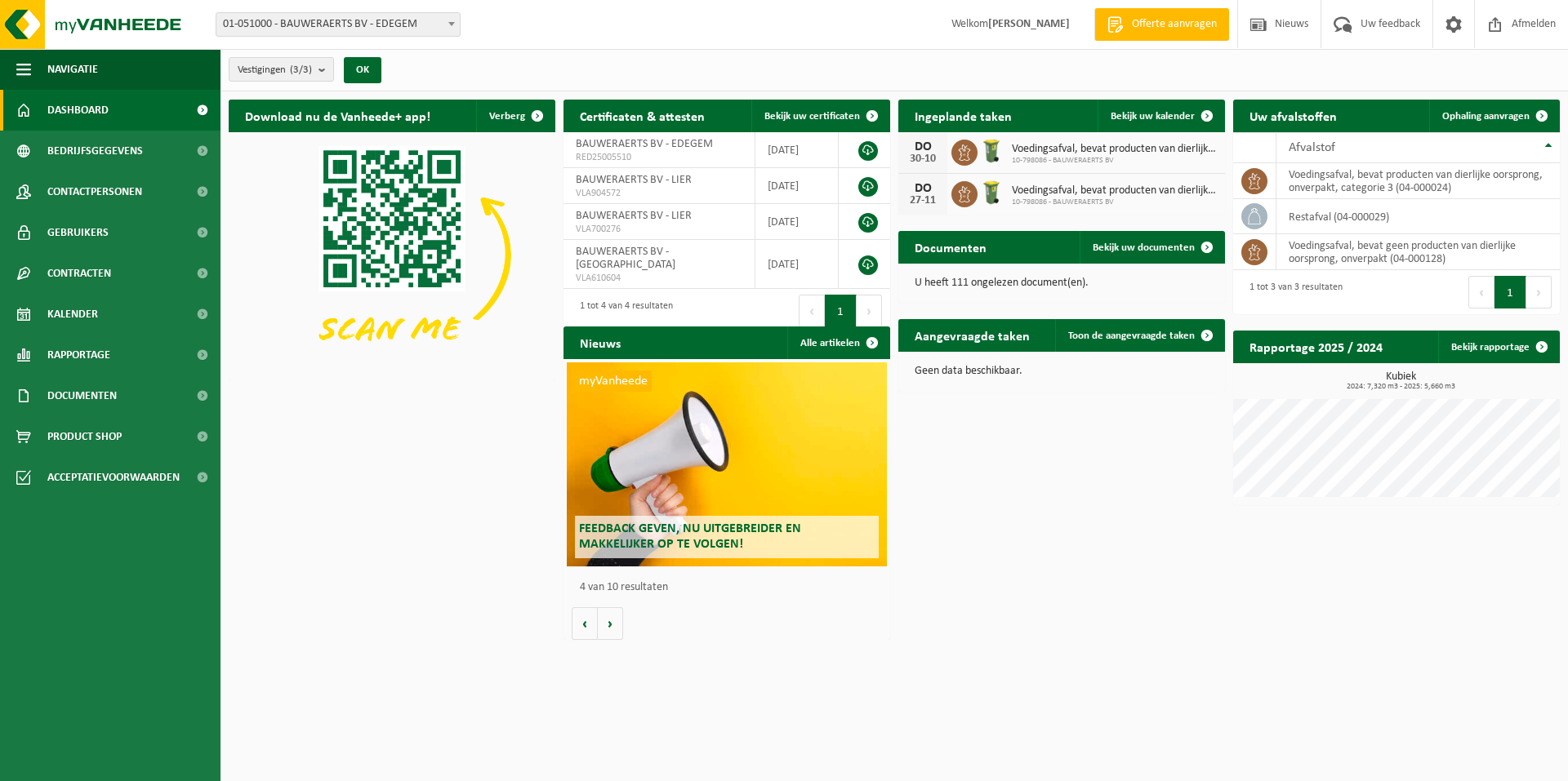
click at [665, 505] on div "myVanheede Feedback geven, nu uitgebreider en makkelijker op te volgen!" at bounding box center [726, 465] width 320 height 204
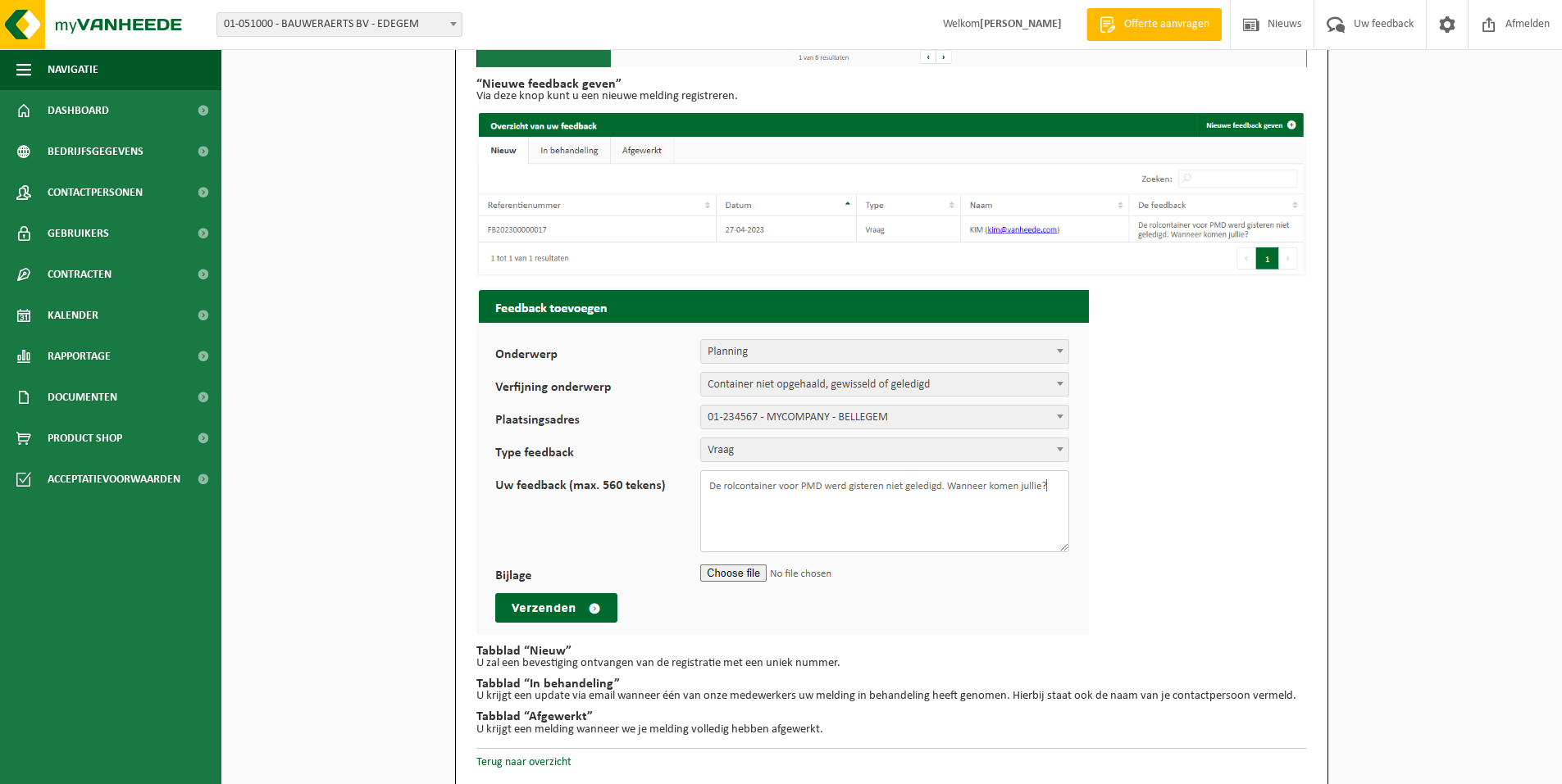
scroll to position [469, 0]
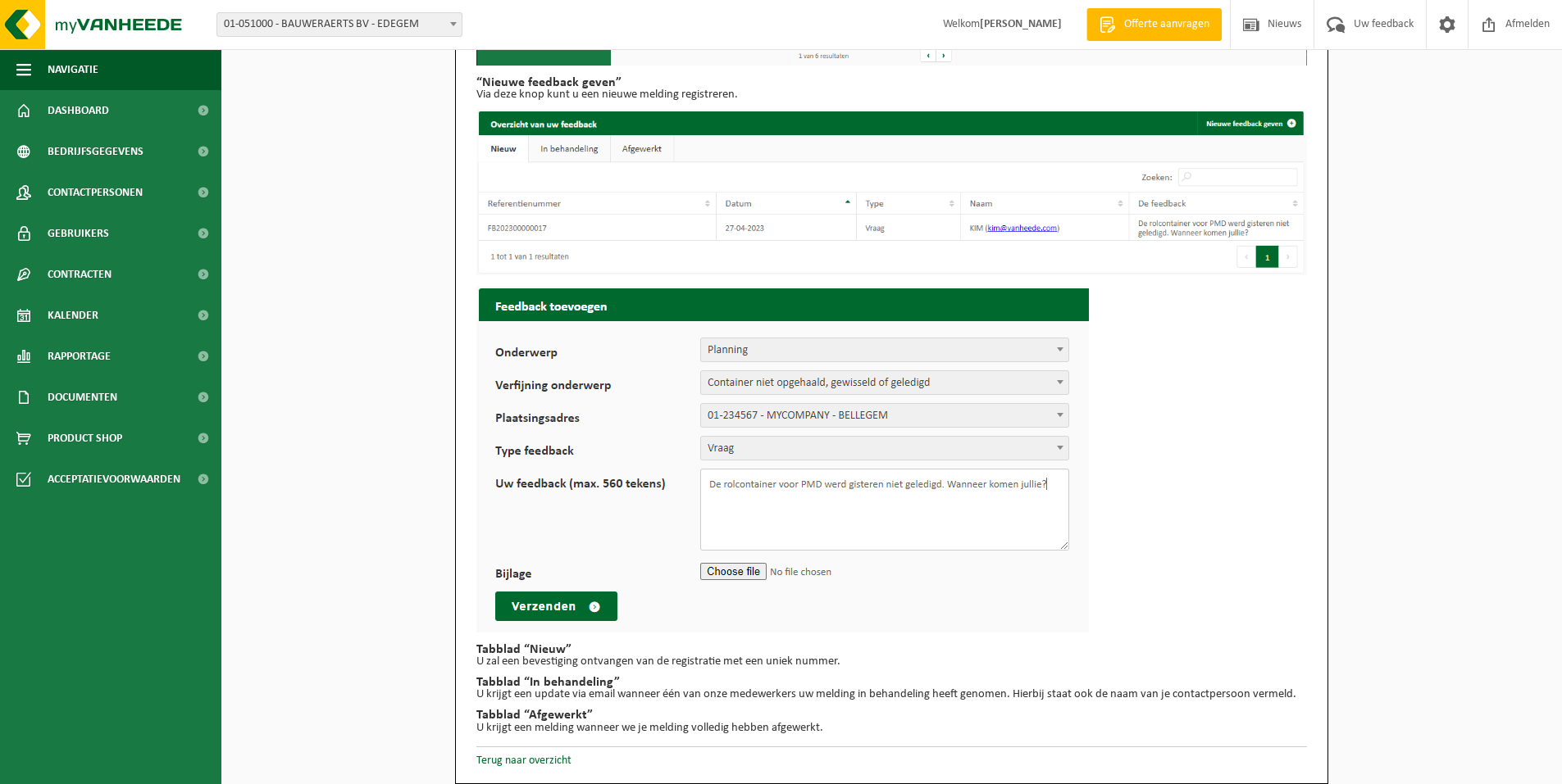
click at [810, 391] on img at bounding box center [782, 459] width 612 height 347
click at [820, 375] on img at bounding box center [782, 459] width 612 height 347
click at [914, 341] on img at bounding box center [782, 459] width 612 height 347
click at [1388, 28] on span "Uw feedback" at bounding box center [1382, 24] width 68 height 48
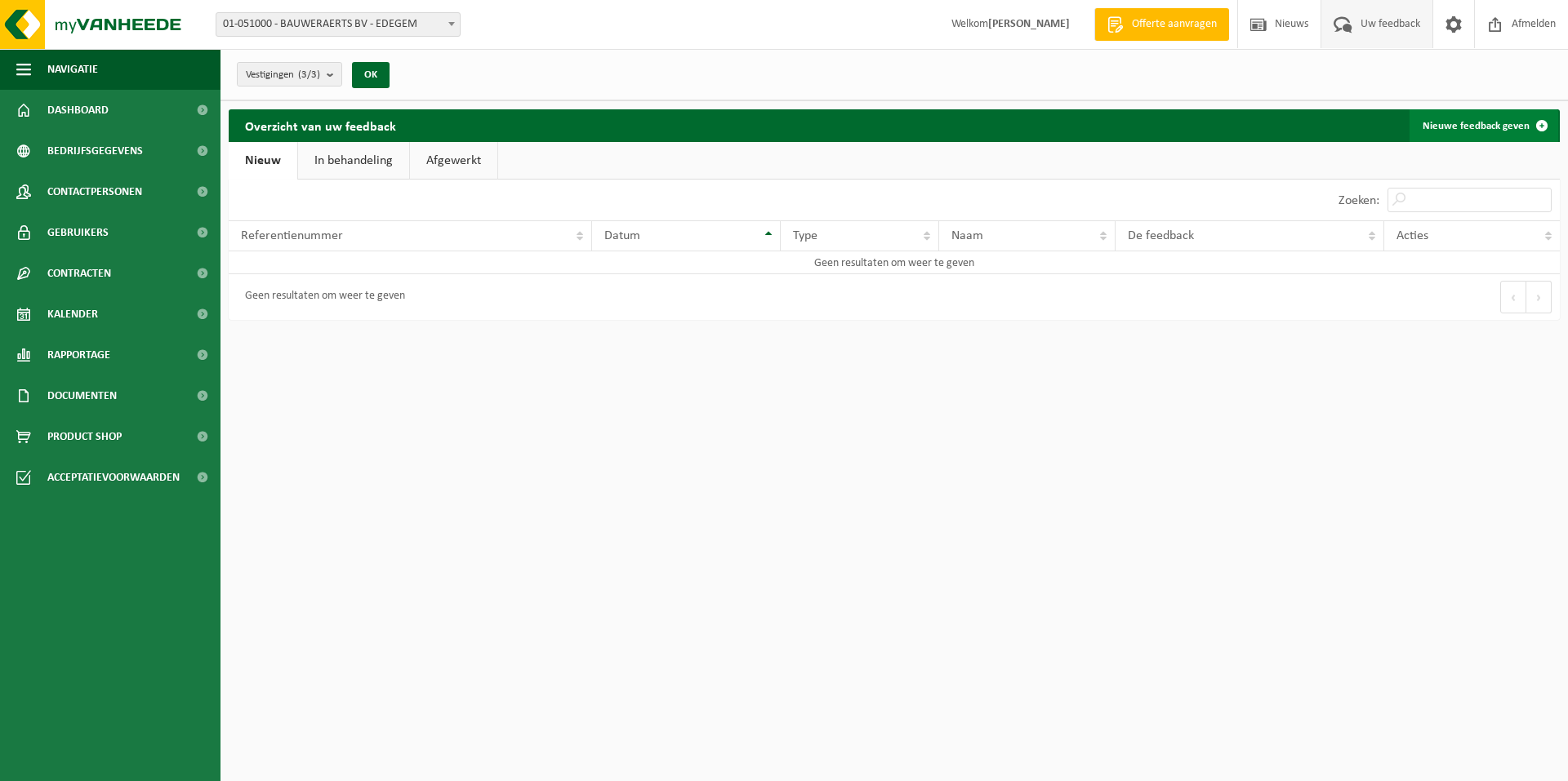
click at [1454, 124] on link "Nieuwe feedback geven" at bounding box center [1484, 125] width 149 height 32
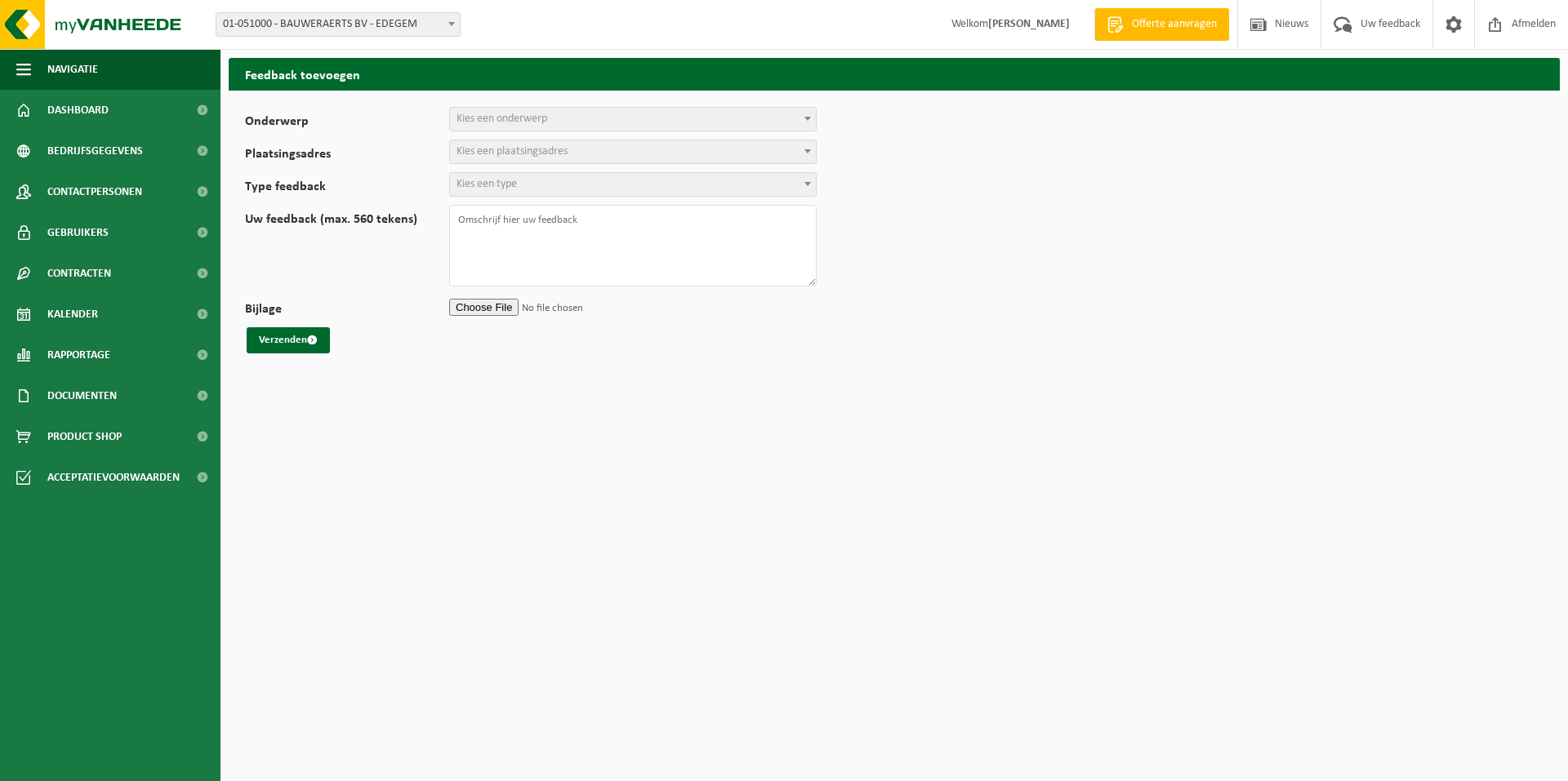
select select
click at [806, 120] on b at bounding box center [807, 118] width 6 height 4
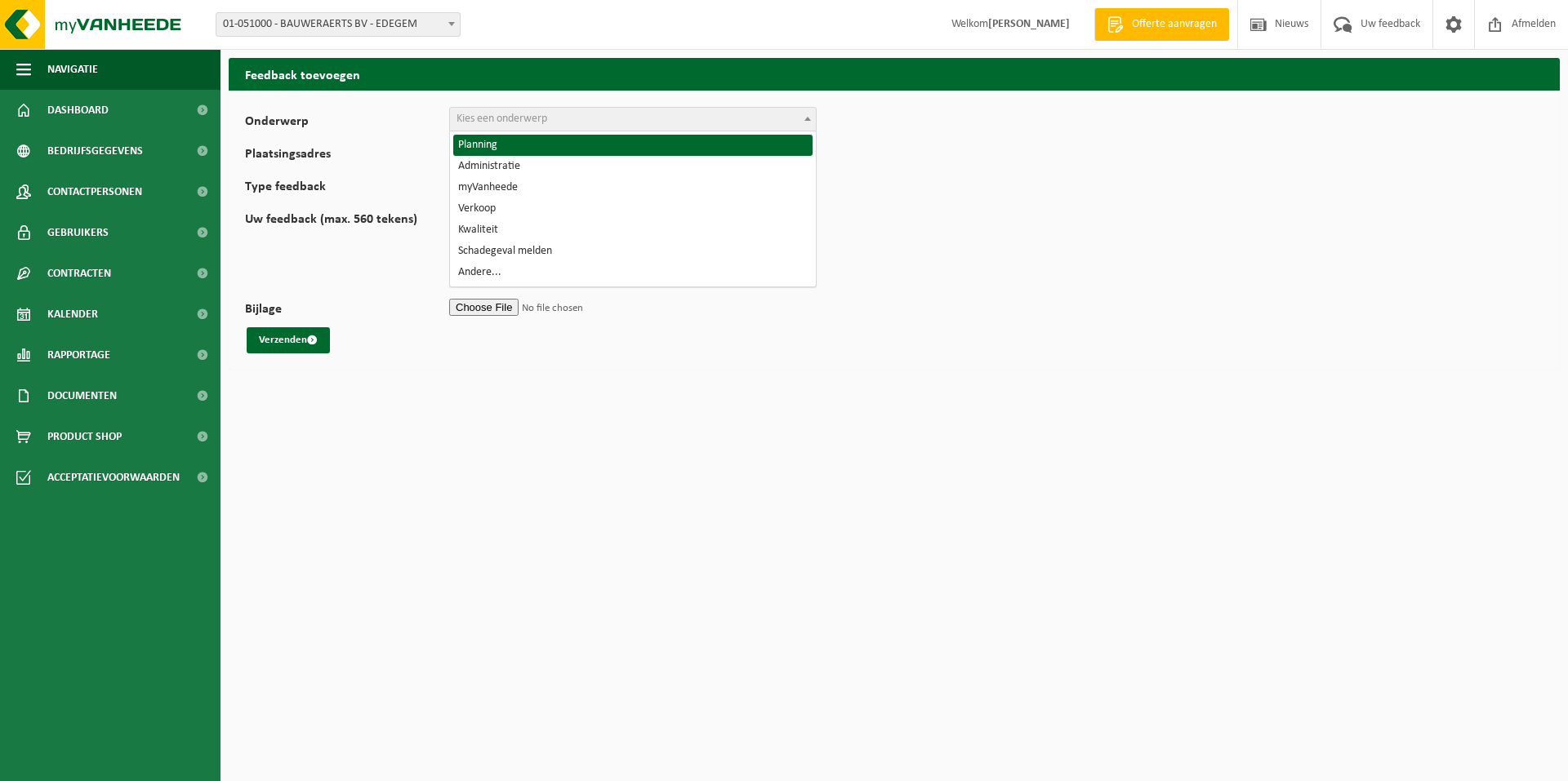
select select "1"
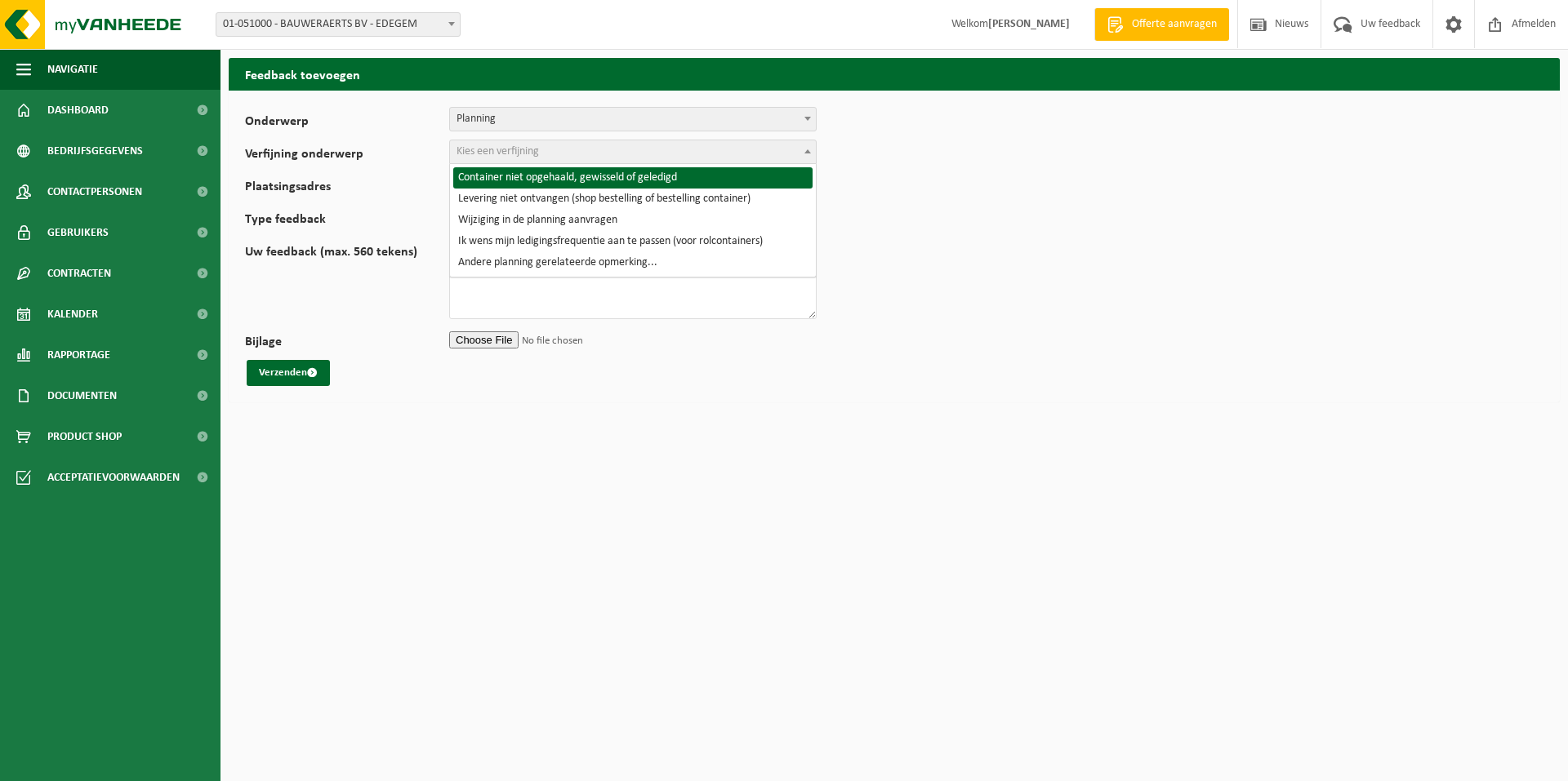
click at [810, 153] on b at bounding box center [807, 151] width 6 height 4
select select "2"
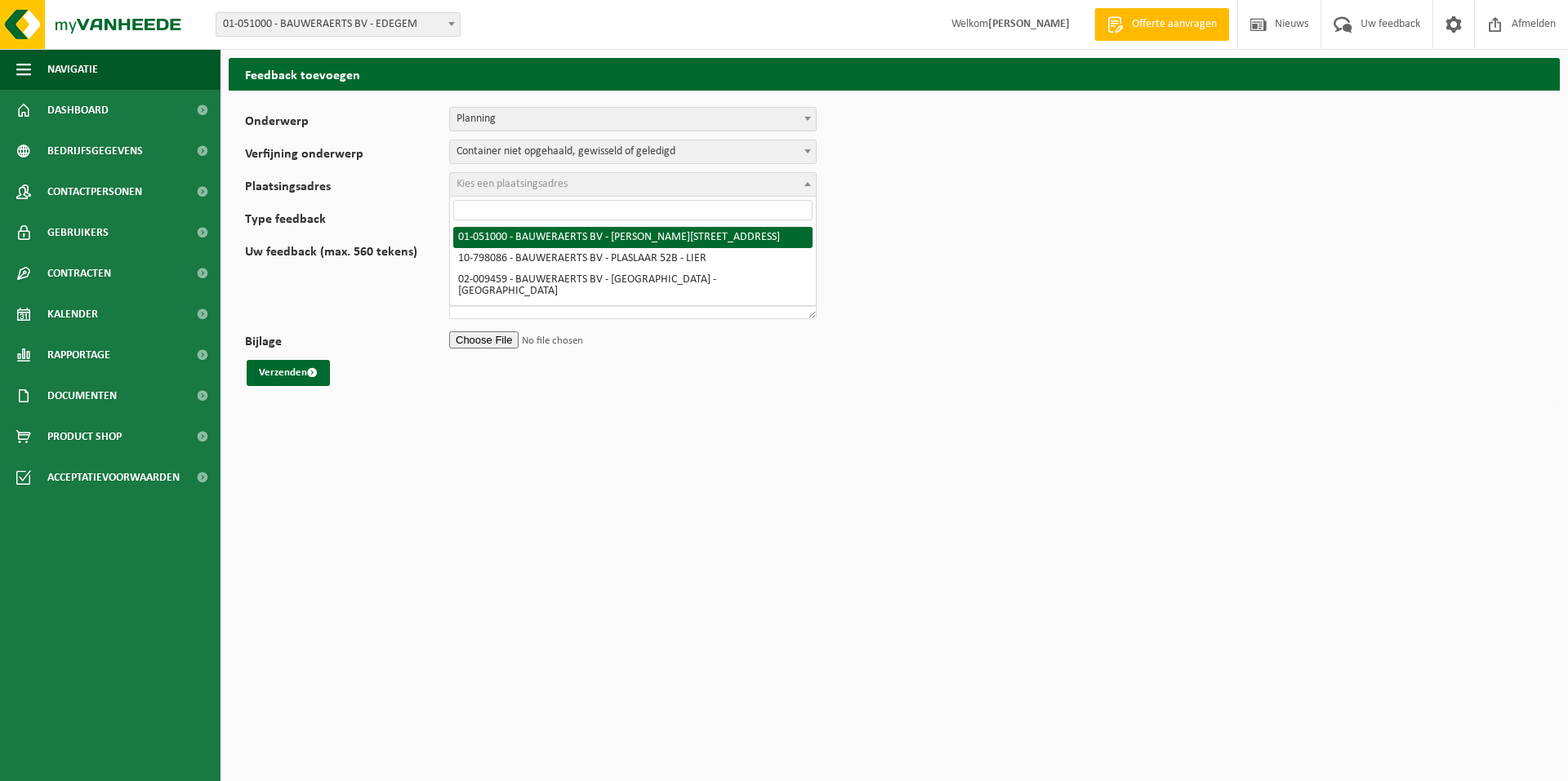
click at [800, 185] on span at bounding box center [807, 183] width 17 height 21
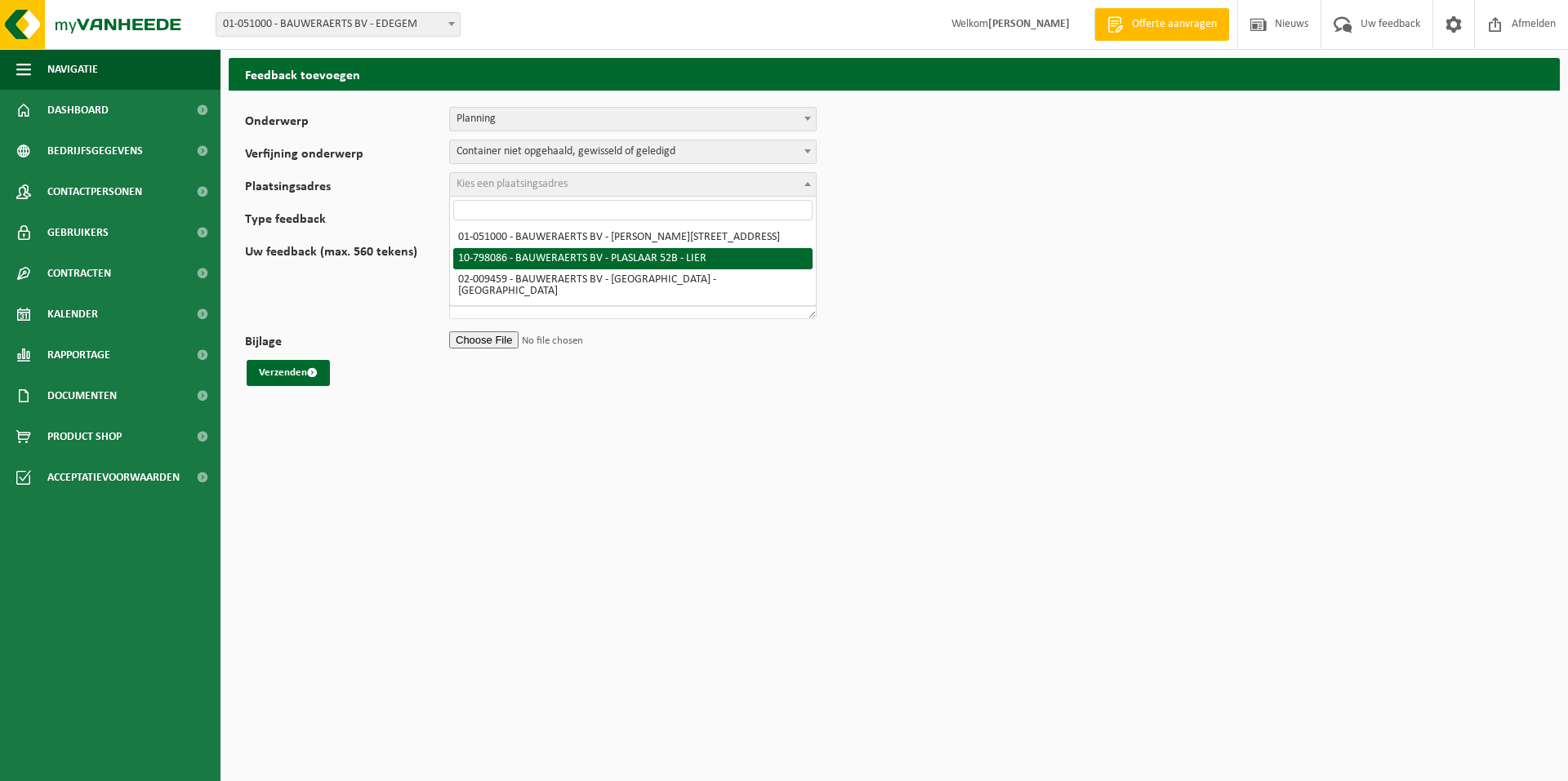
select select "32883"
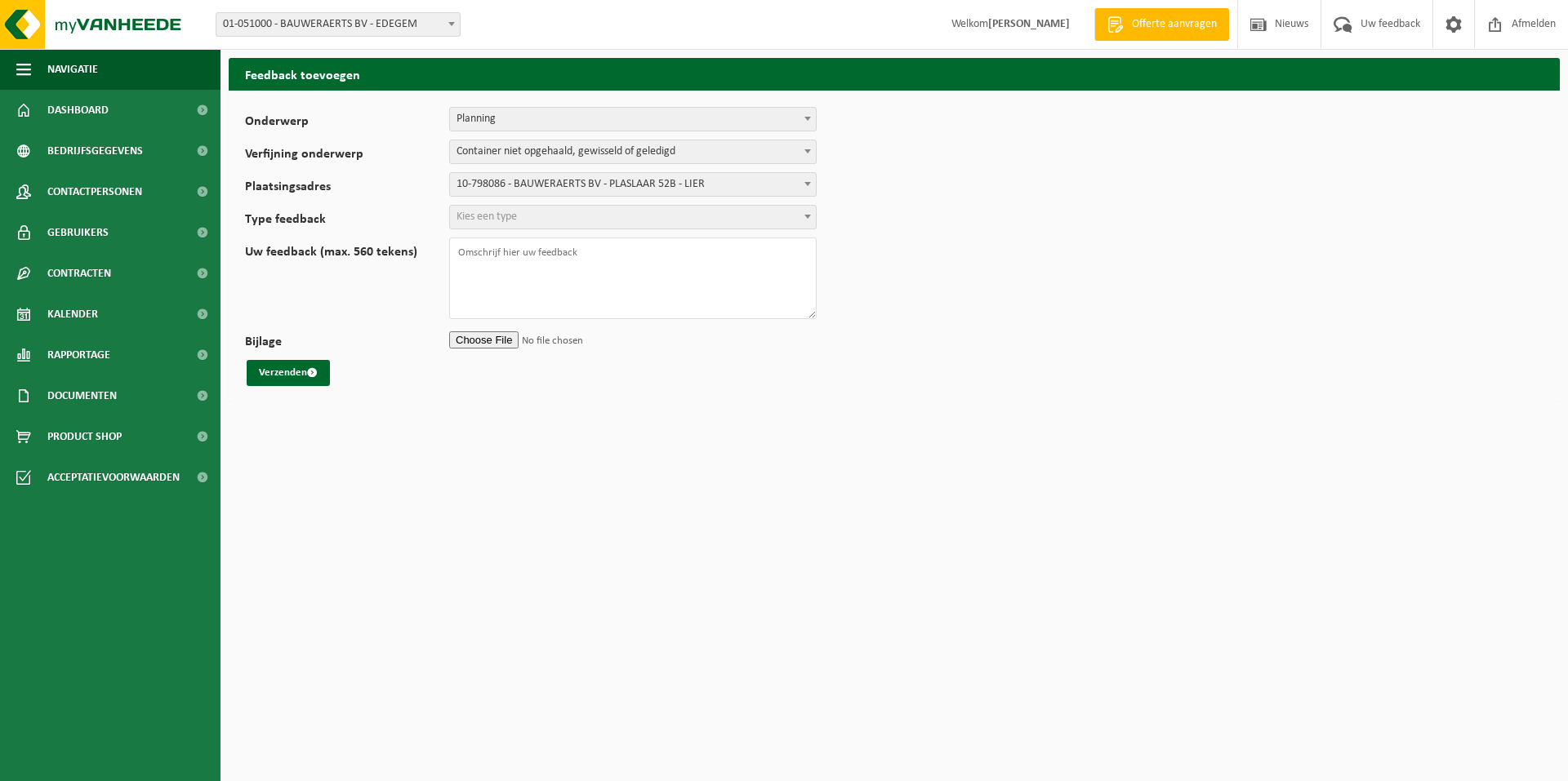
click at [808, 221] on span at bounding box center [807, 217] width 17 height 21
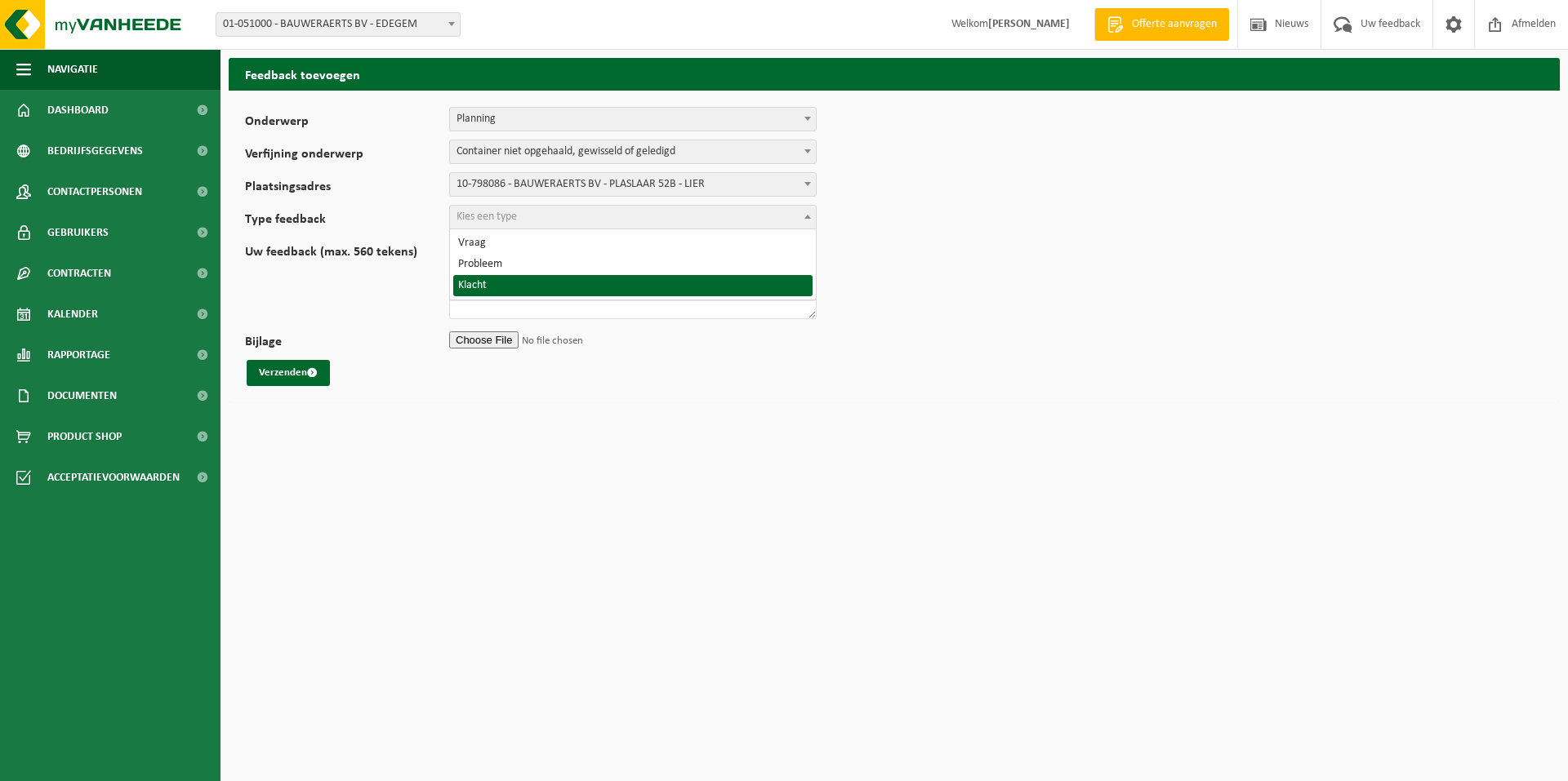
select select "COM"
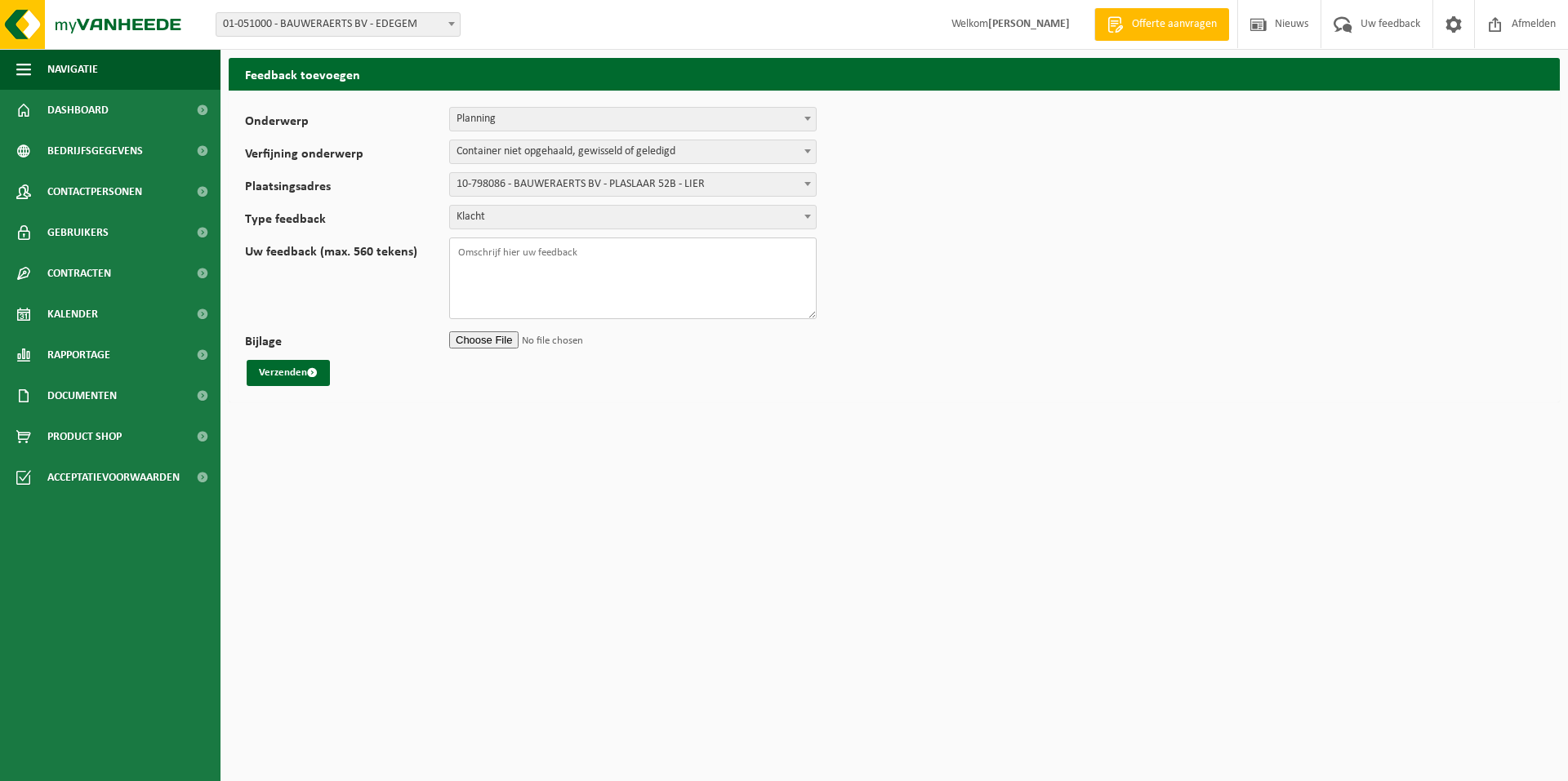
click at [600, 262] on textarea "Uw feedback (max. 560 tekens)" at bounding box center [632, 278] width 367 height 82
click at [506, 266] on textarea "Ik kreeg via mijn app de melding dat mijn container met voedingsafval op donder…" at bounding box center [632, 278] width 367 height 82
type textarea "Ik kreeg via mijn app de melding dat mijn container met voedingsafval op [DATE]…"
click at [266, 369] on button "Verzenden" at bounding box center [287, 373] width 83 height 26
